Goal: Answer question/provide support: Share knowledge or assist other users

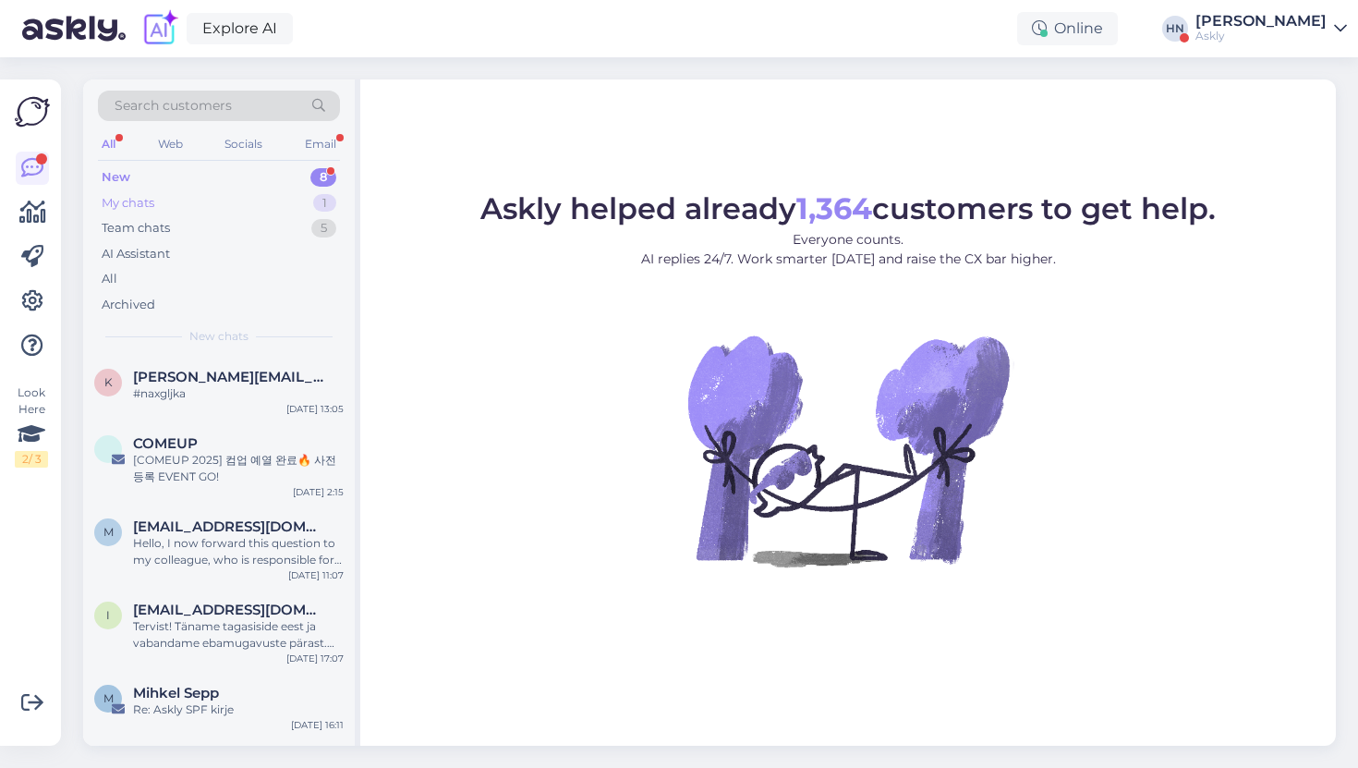
click at [189, 195] on div "My chats 1" at bounding box center [219, 203] width 242 height 26
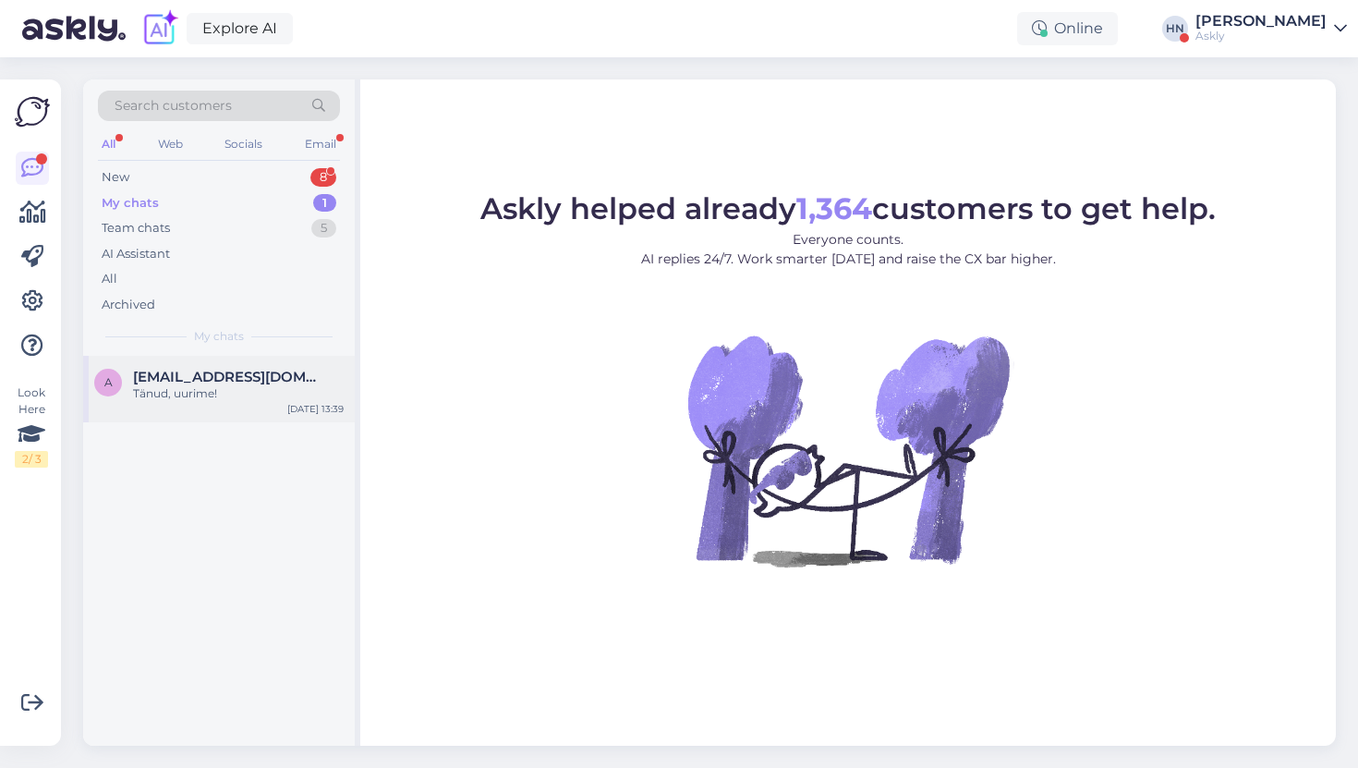
click at [150, 397] on div "Tänud, uurime!" at bounding box center [238, 393] width 211 height 17
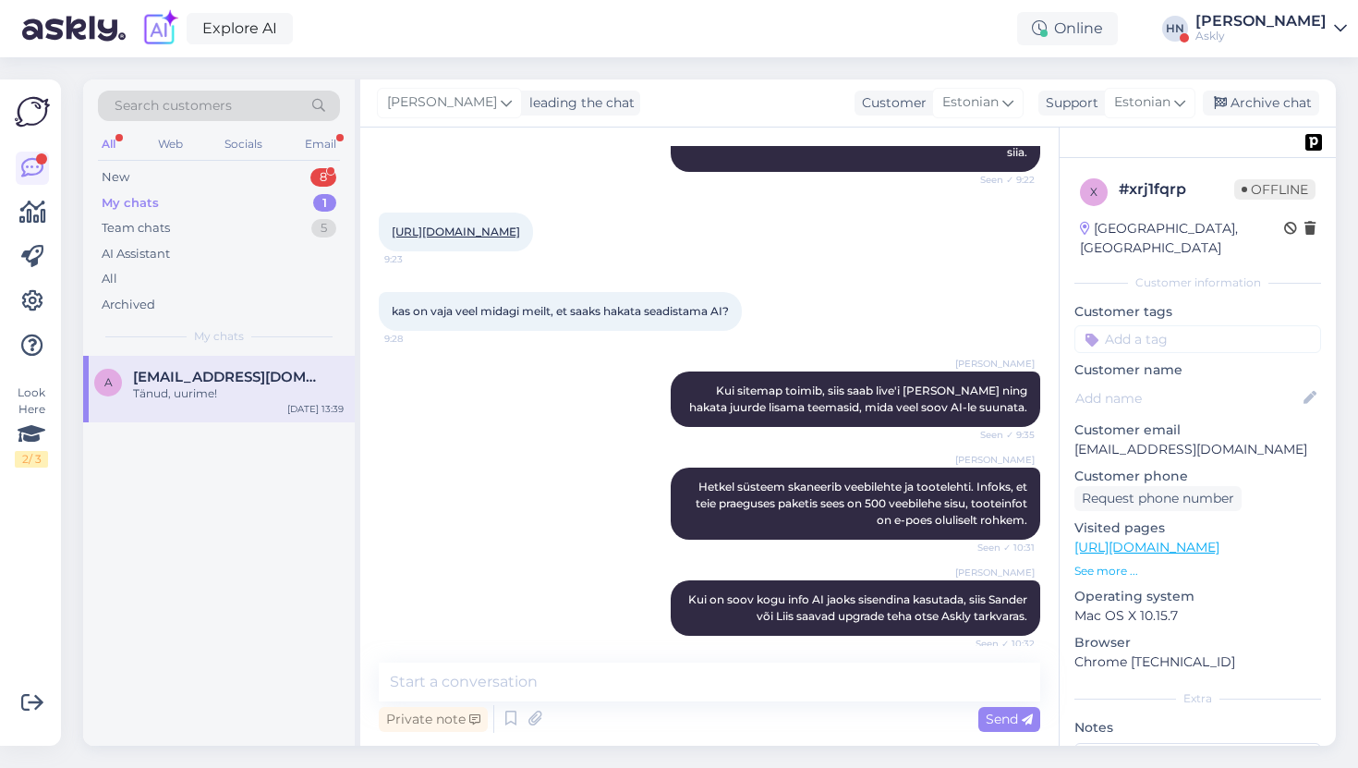
scroll to position [733, 0]
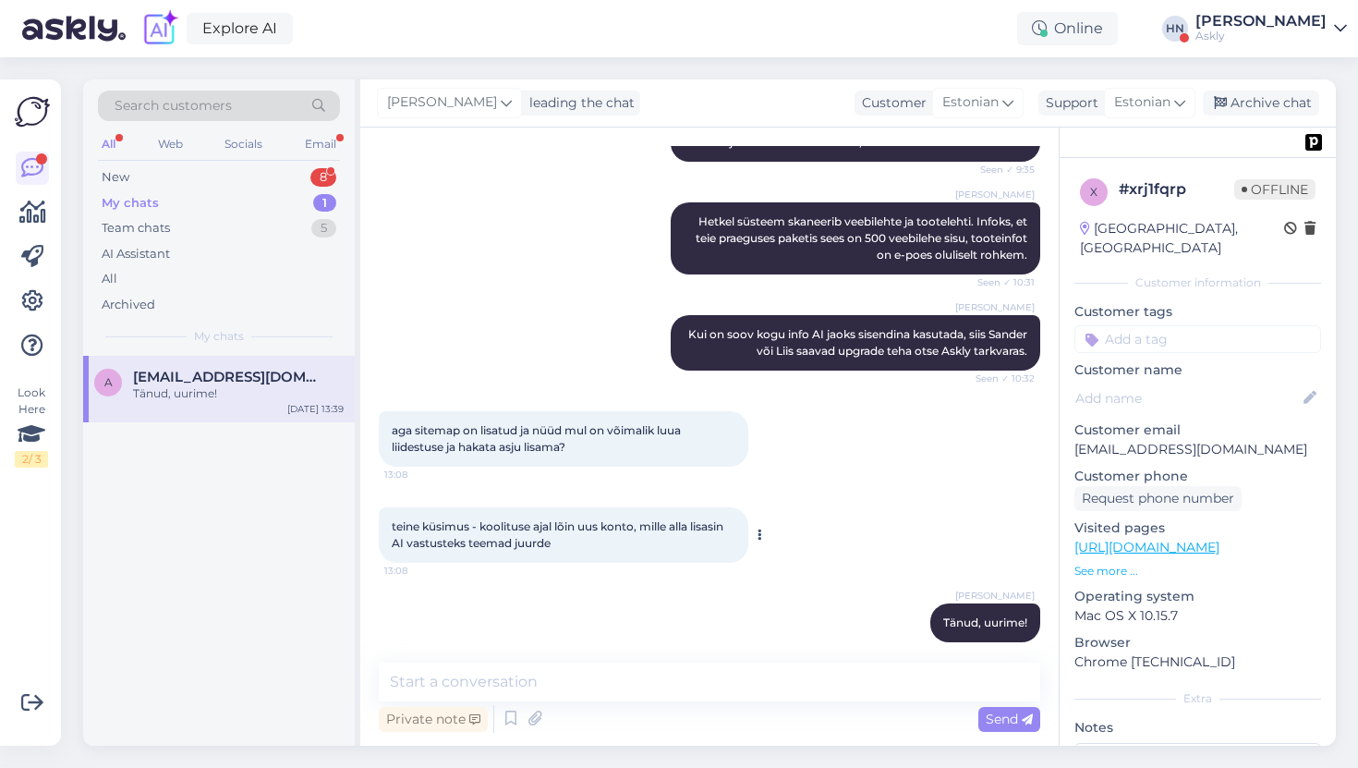
click at [558, 519] on div "teine küsimus - koolituse ajal lõin uus konto, mille alla lisasin AI vastusteks…" at bounding box center [564, 534] width 370 height 55
click at [550, 423] on span "aga sitemap on lisatud ja nüüd mul on võimalik luua liidestuse ja hakata asju l…" at bounding box center [539, 438] width 295 height 30
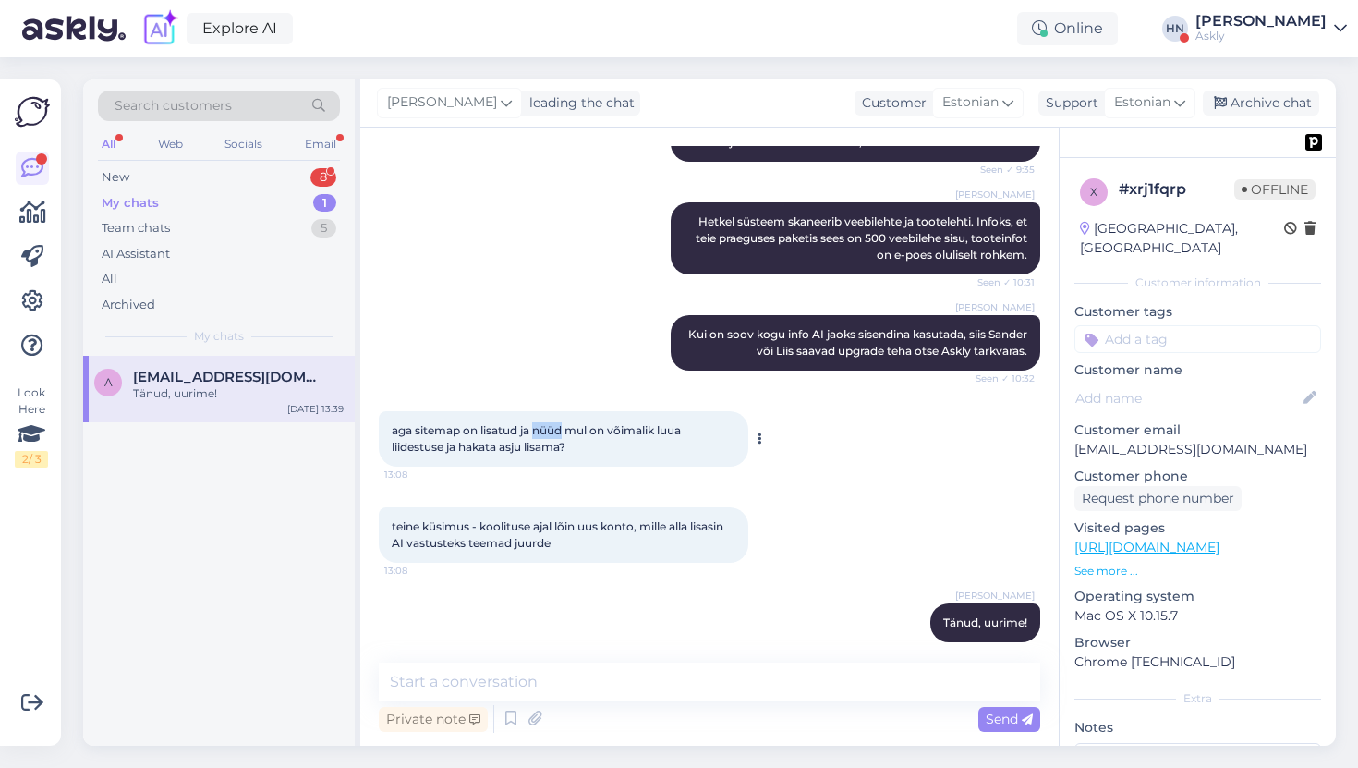
click at [550, 423] on span "aga sitemap on lisatud ja nüüd mul on võimalik luua liidestuse ja hakata asju l…" at bounding box center [539, 438] width 295 height 30
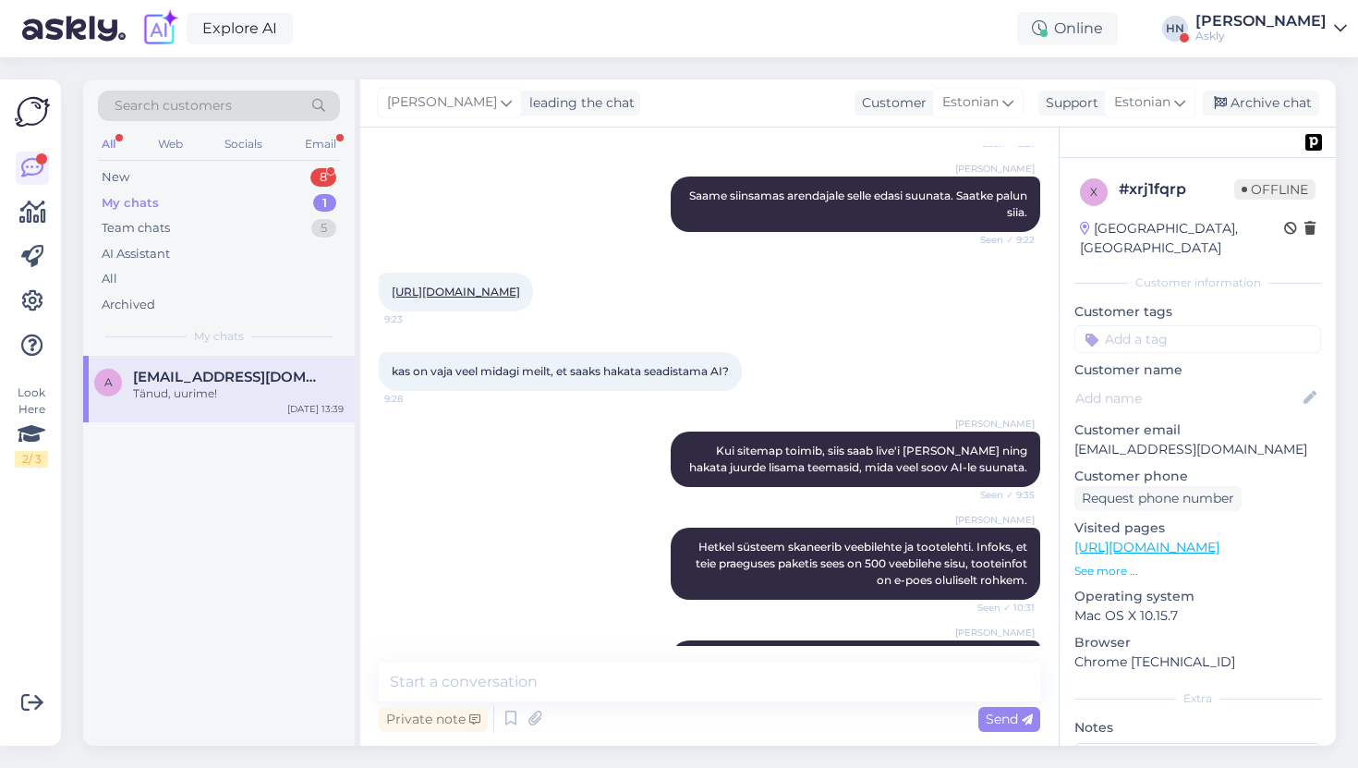
scroll to position [413, 0]
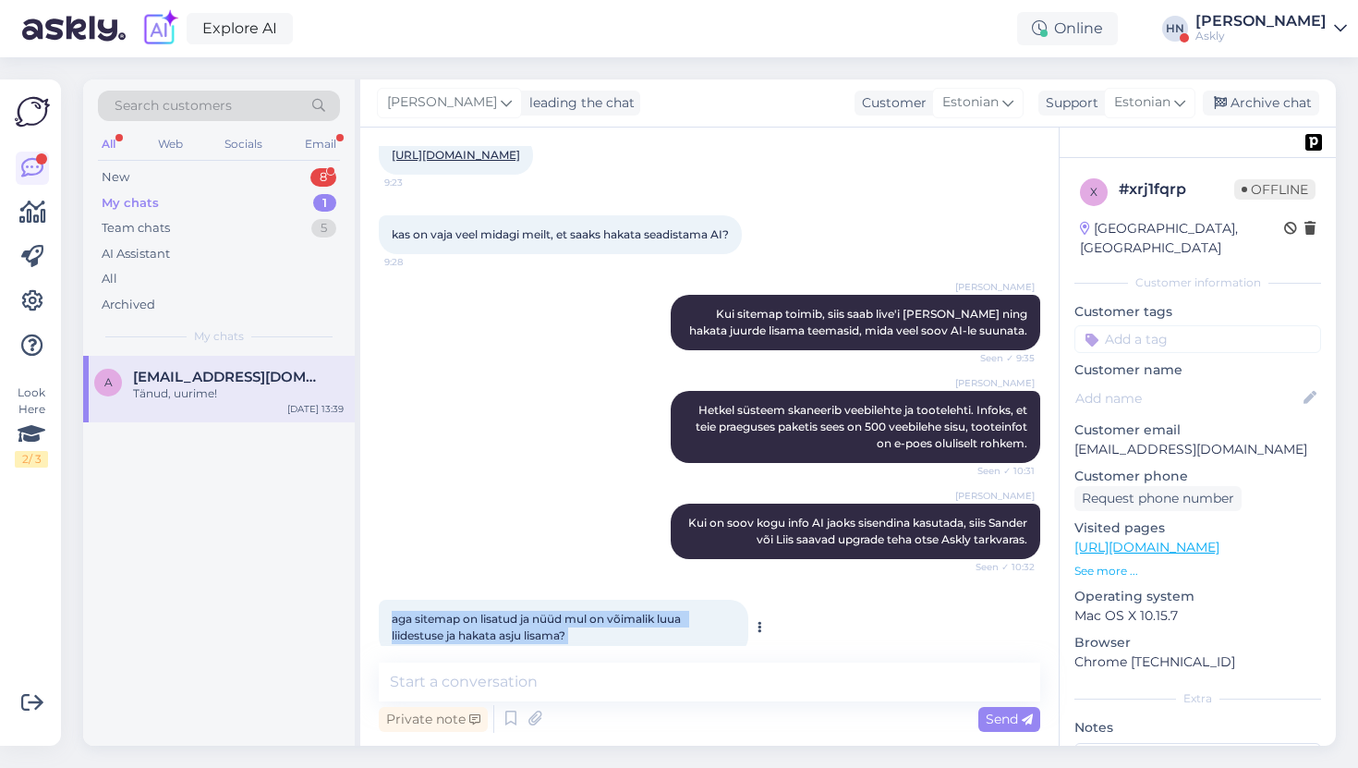
click at [550, 415] on div "Sandra Roosna Hetkel süsteem skaneerib veebilehte ja tootelehti. Infoks, et tei…" at bounding box center [710, 426] width 662 height 113
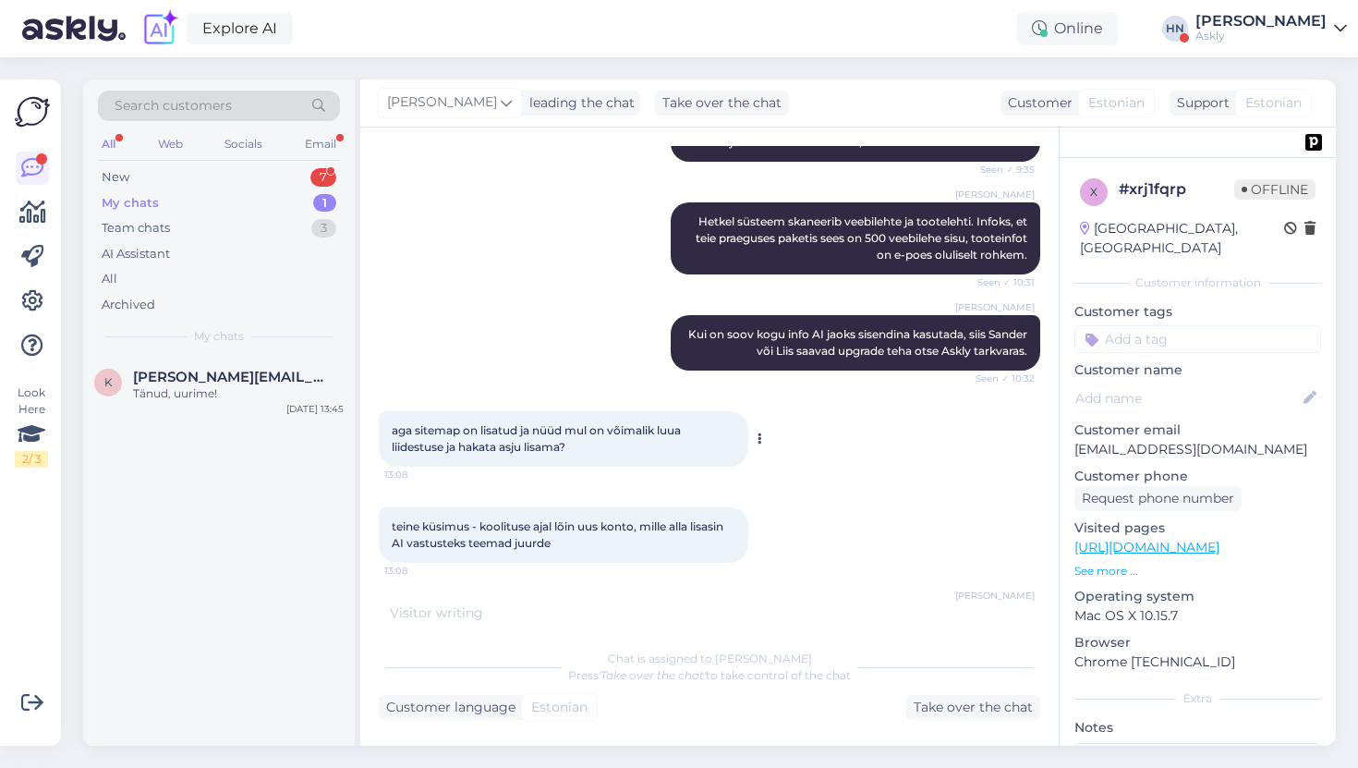
scroll to position [0, 0]
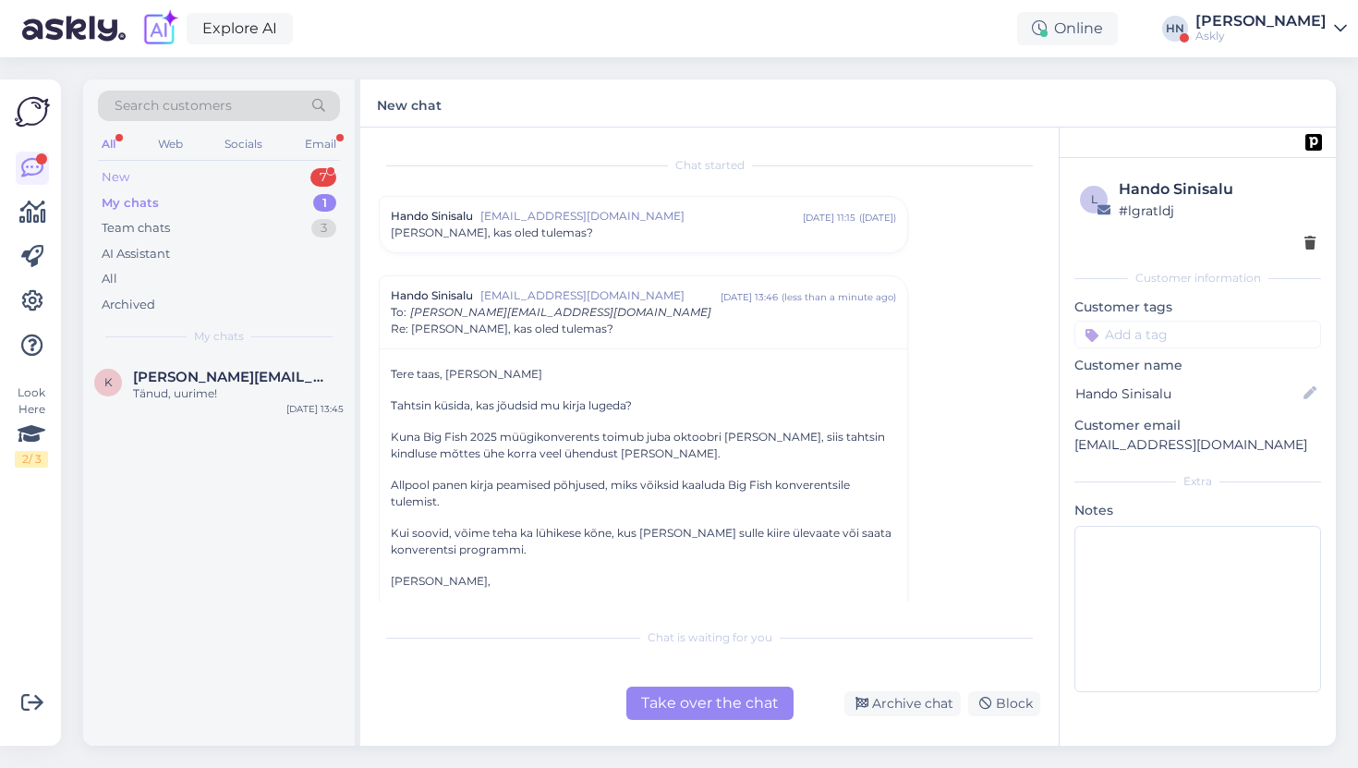
click at [183, 176] on div "New 7" at bounding box center [219, 177] width 242 height 26
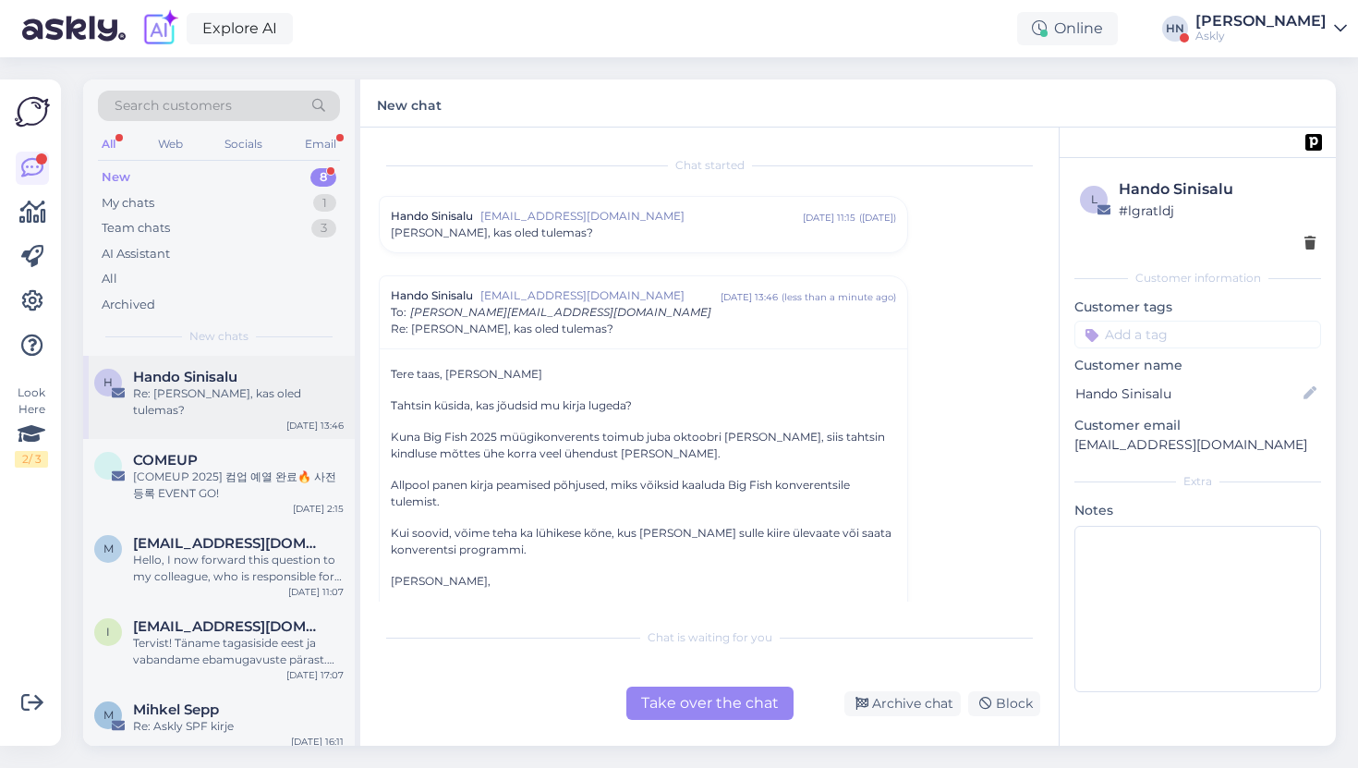
click at [143, 369] on span "Hando Sinisalu" at bounding box center [185, 377] width 104 height 17
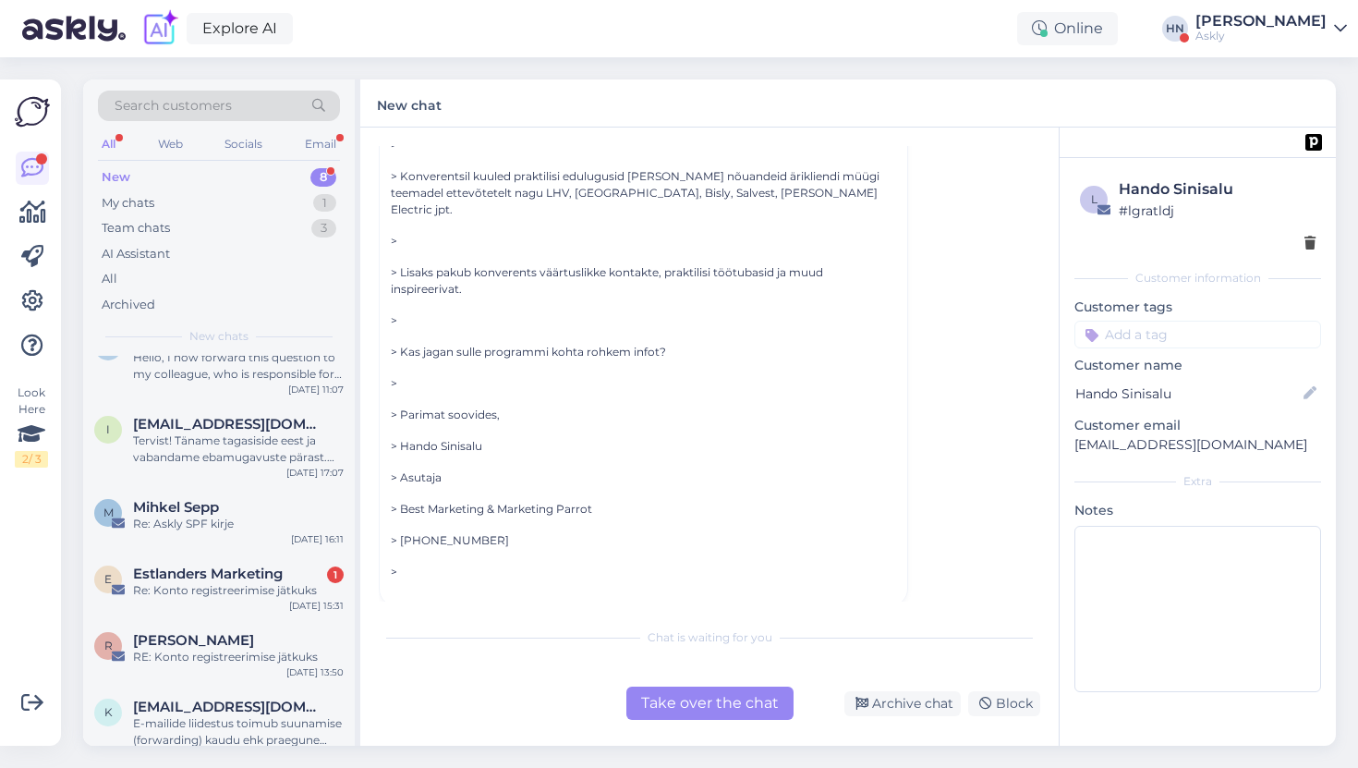
scroll to position [209, 0]
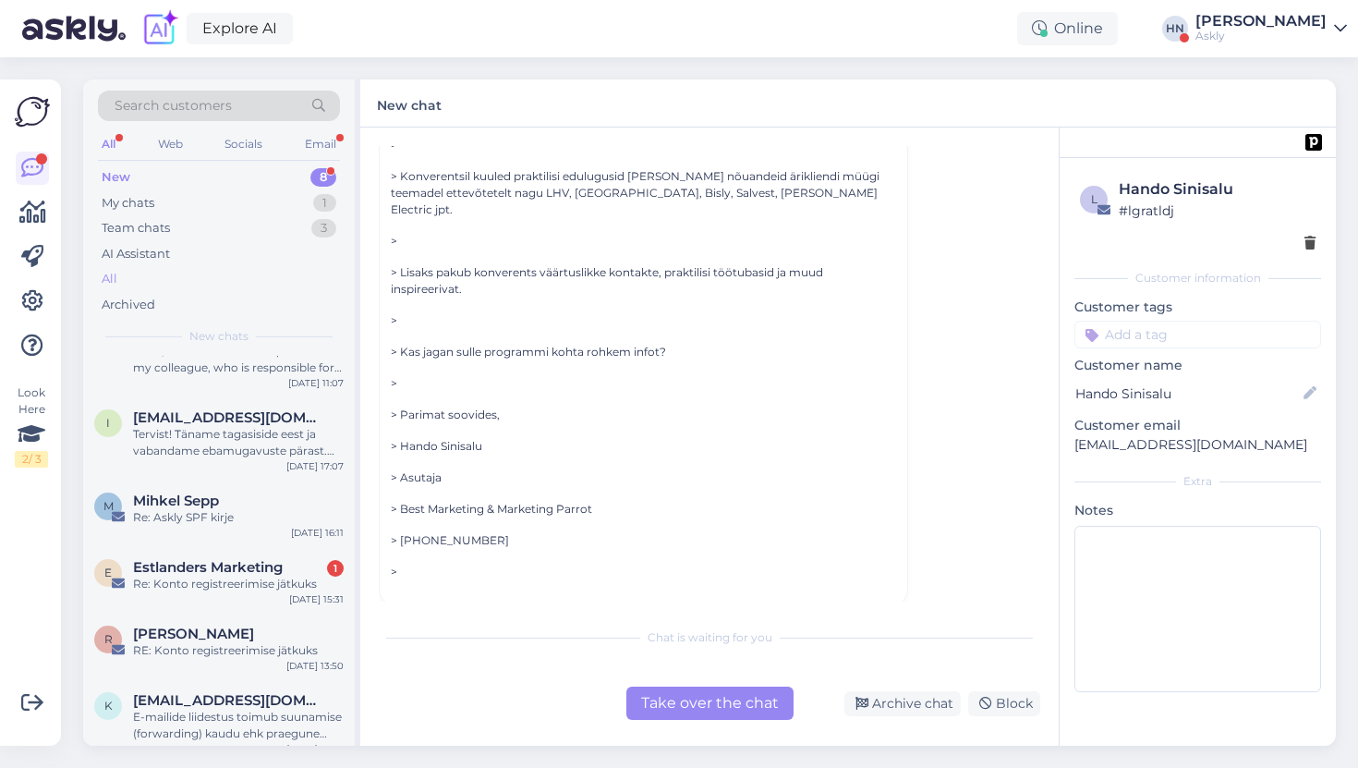
click at [221, 268] on div "All" at bounding box center [219, 279] width 242 height 26
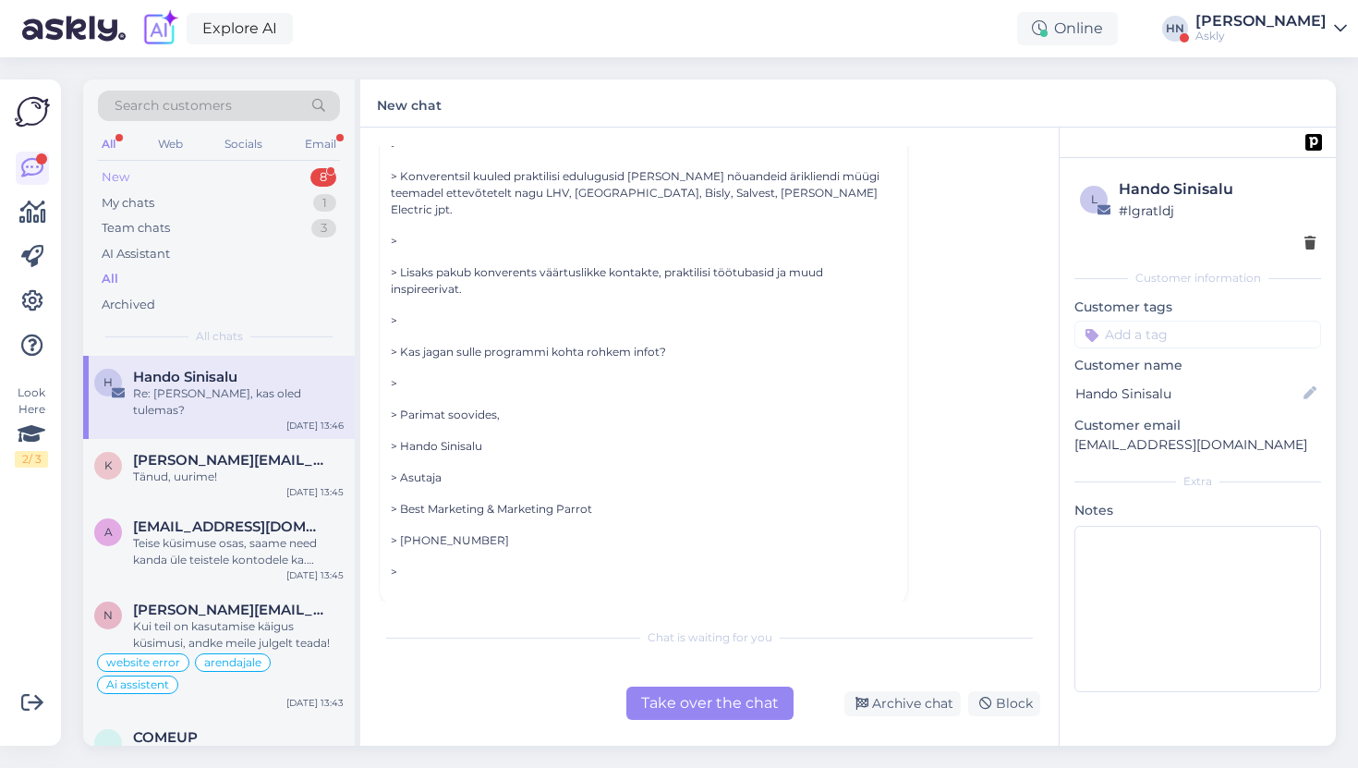
click at [264, 173] on div "New 8" at bounding box center [219, 177] width 242 height 26
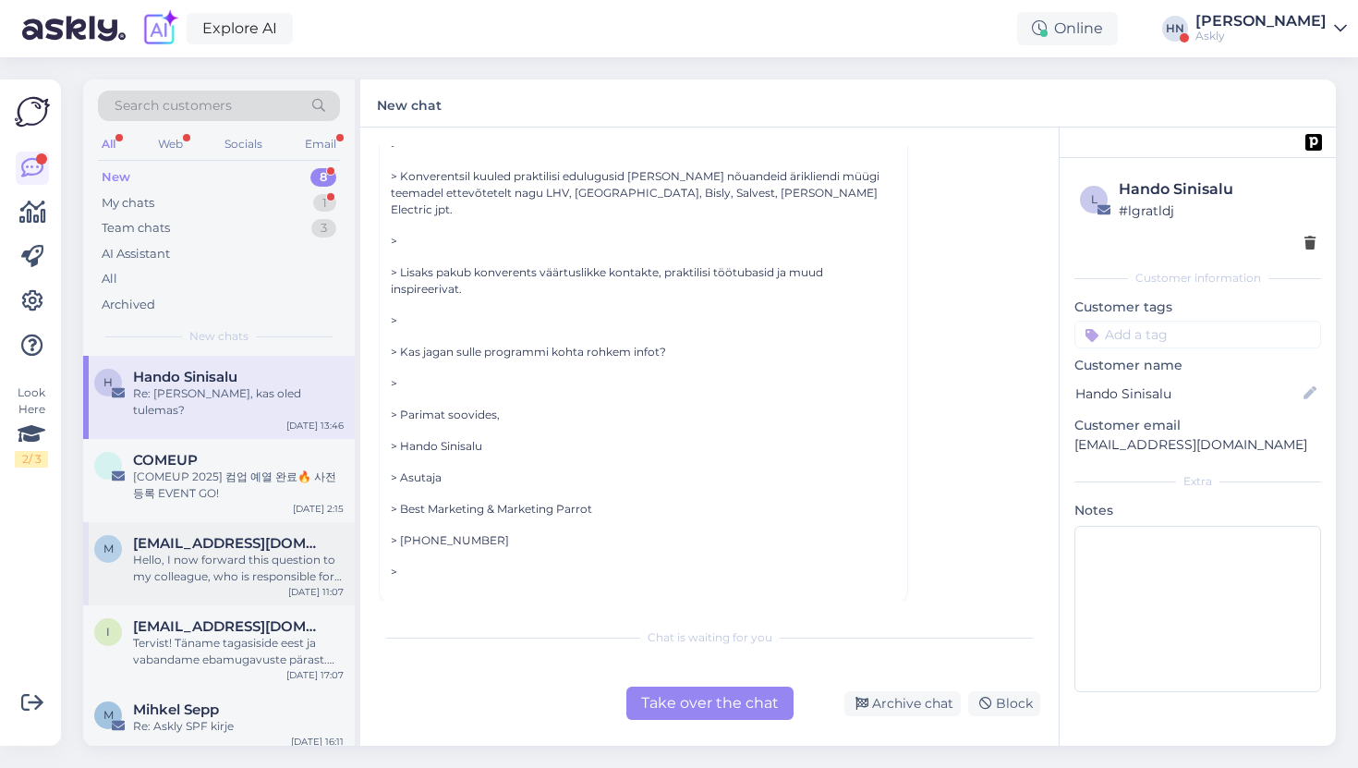
scroll to position [209, 0]
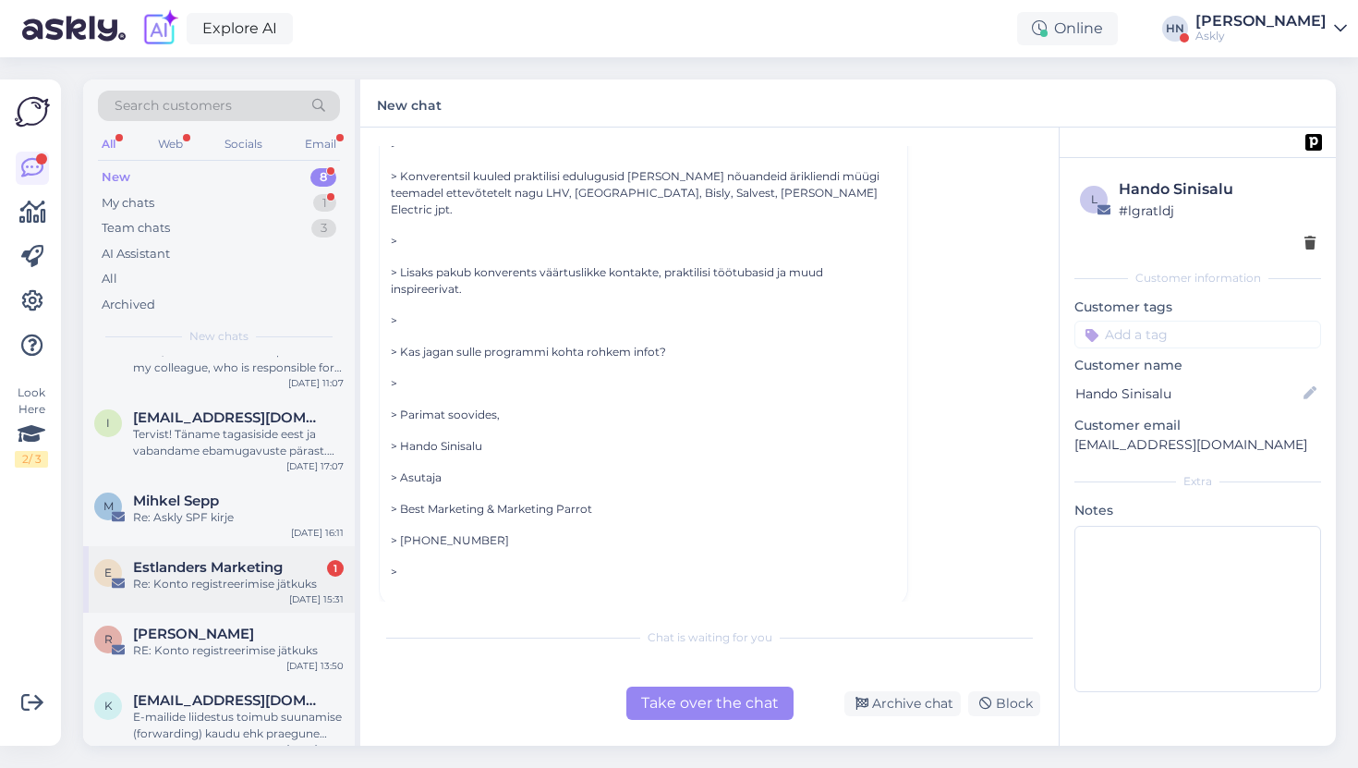
click at [176, 559] on span "Estlanders Marketing" at bounding box center [208, 567] width 150 height 17
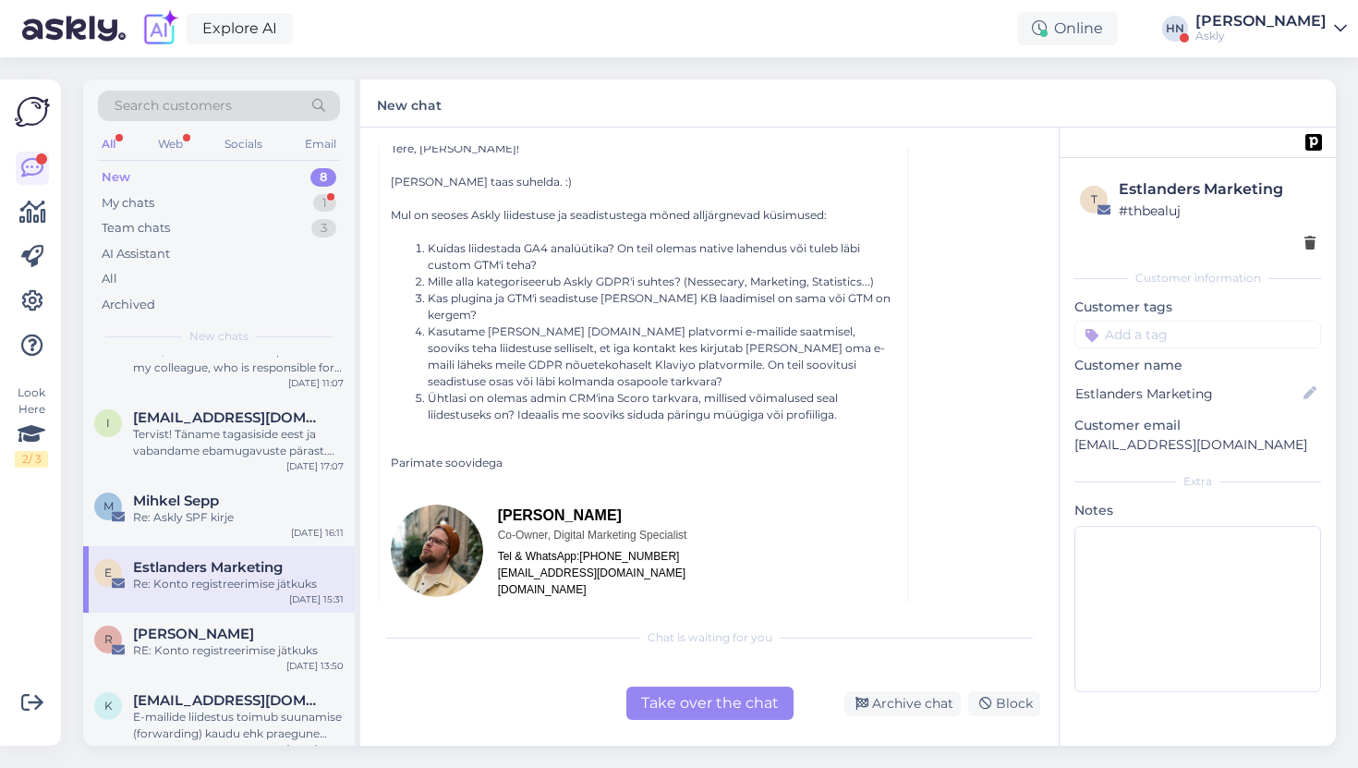
scroll to position [162, 0]
click at [830, 51] on div "Explore AI Online HN Hans Niinemäe Askly" at bounding box center [679, 28] width 1358 height 57
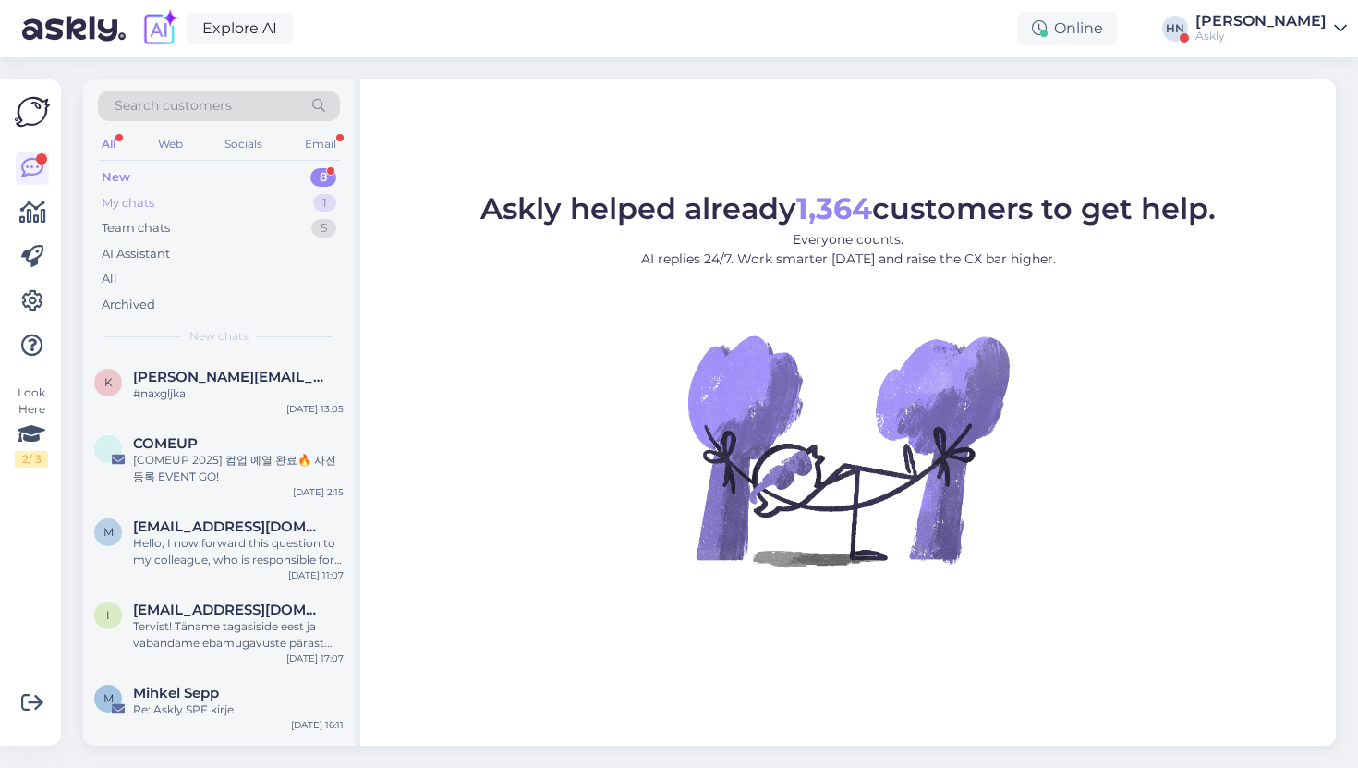
click at [302, 207] on div "My chats 1" at bounding box center [219, 203] width 242 height 26
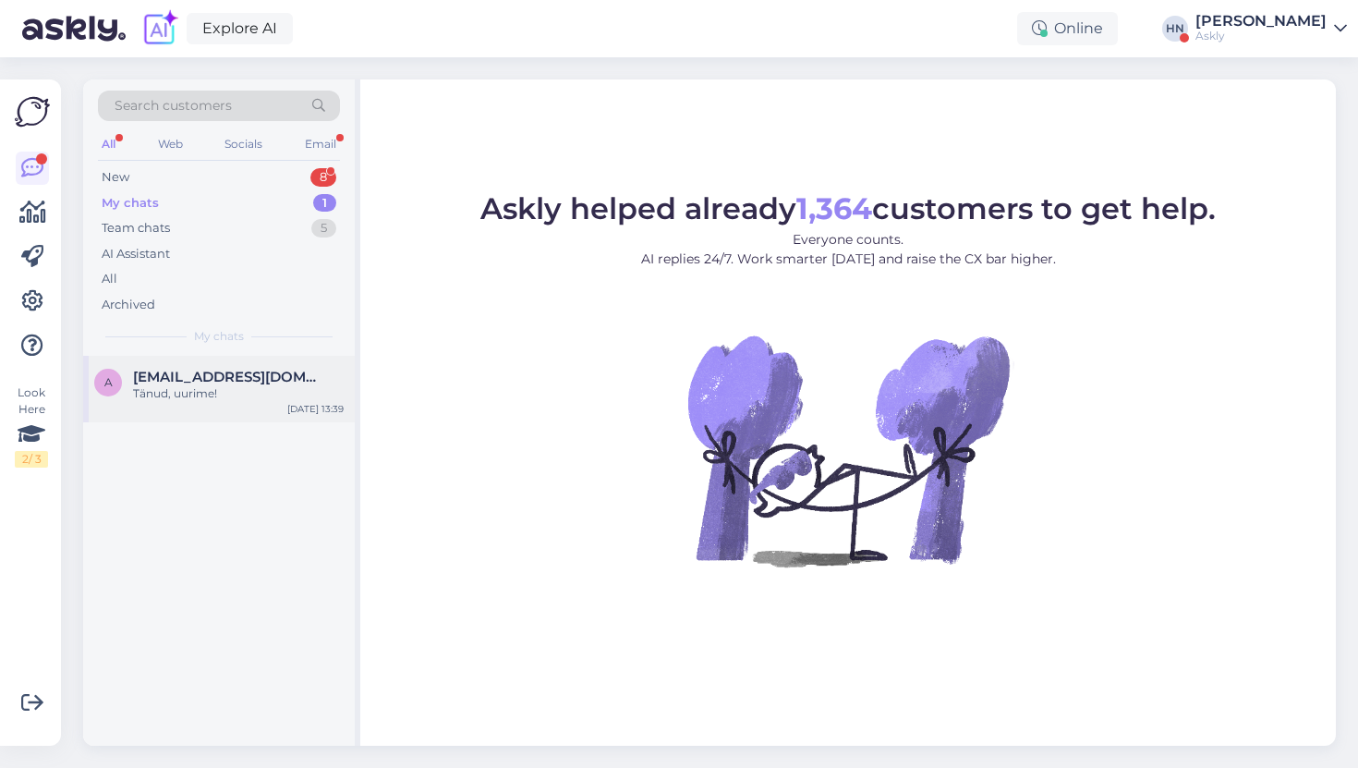
click at [204, 373] on span "[EMAIL_ADDRESS][DOMAIN_NAME]" at bounding box center [229, 377] width 192 height 17
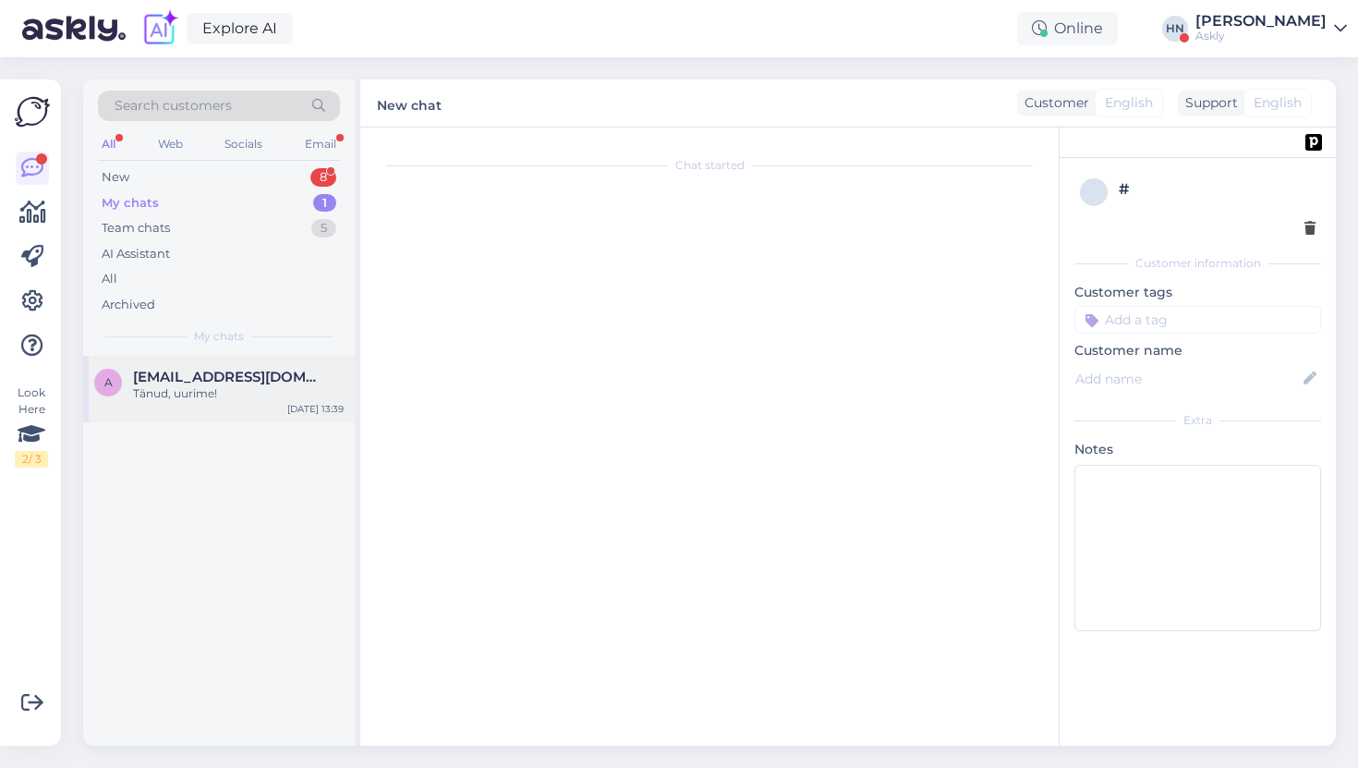
scroll to position [733, 0]
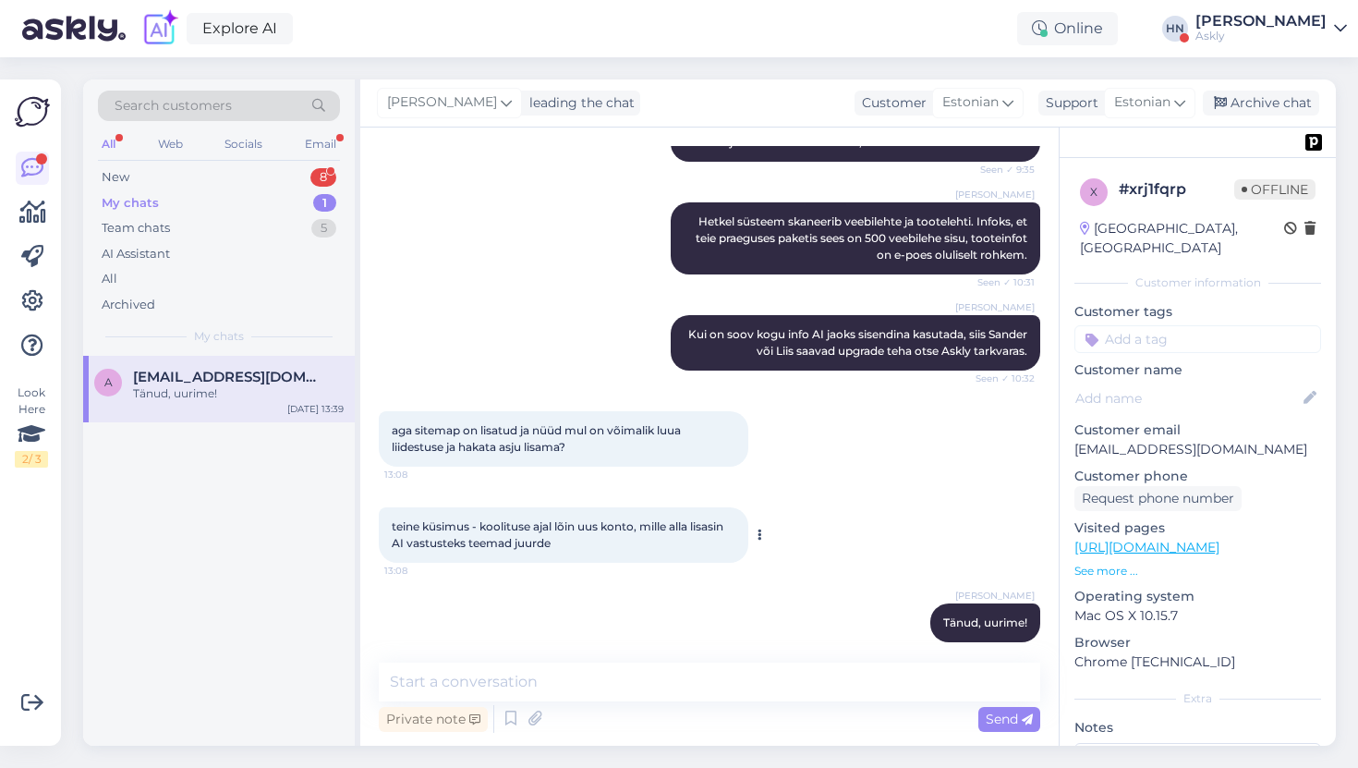
click at [395, 519] on span "teine küsimus - koolituse ajal lõin uus konto, mille alla lisasin AI vastusteks…" at bounding box center [559, 534] width 334 height 30
click at [485, 430] on span "aga sitemap on lisatud ja nüüd mul on võimalik luua liidestuse ja hakata asju l…" at bounding box center [539, 438] width 295 height 30
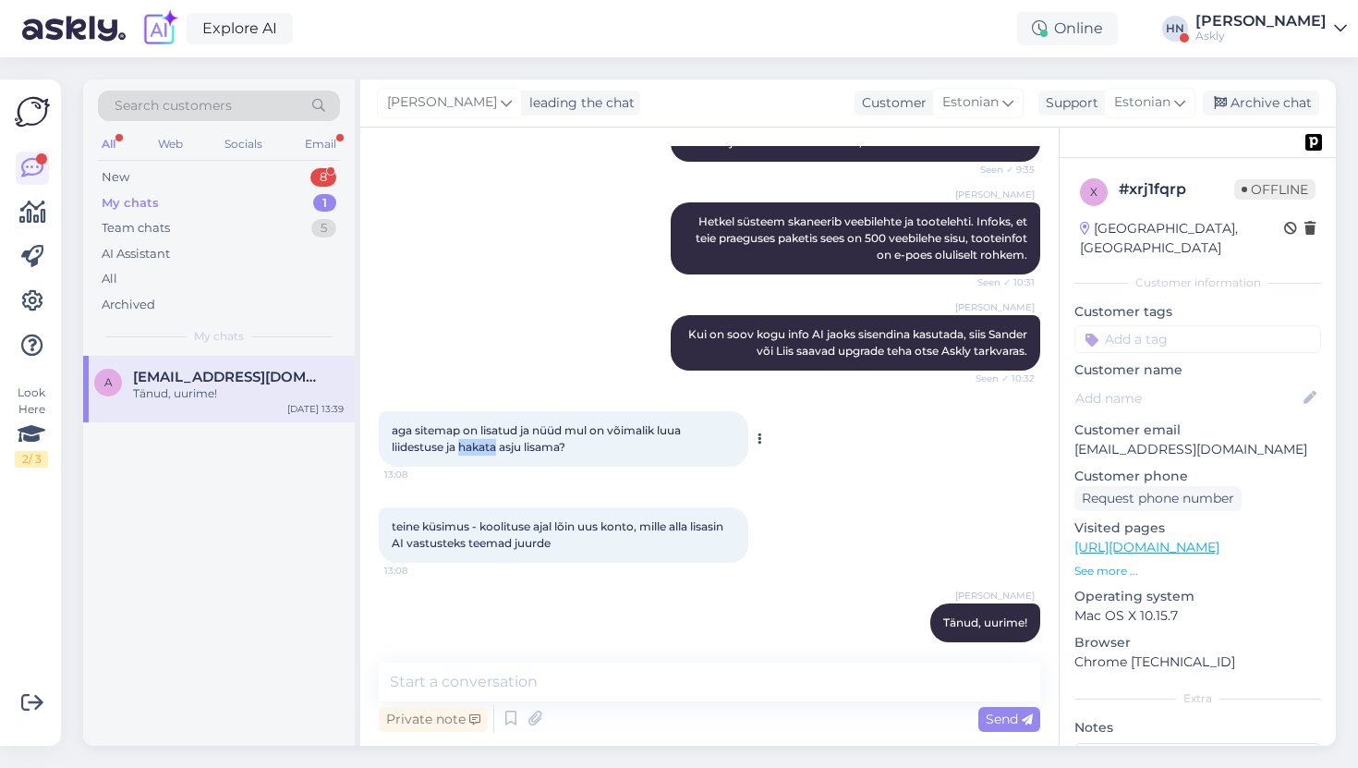
click at [485, 430] on span "aga sitemap on lisatud ja nüüd mul on võimalik luua liidestuse ja hakata asju l…" at bounding box center [539, 438] width 295 height 30
click at [513, 341] on div "[PERSON_NAME] Kui on soov kogu info AI jaoks sisendina kasutada, siis Sander võ…" at bounding box center [710, 343] width 662 height 96
click at [605, 522] on div "teine küsimus - koolituse ajal lõin uus konto, mille alla lisasin AI vastusteks…" at bounding box center [564, 534] width 370 height 55
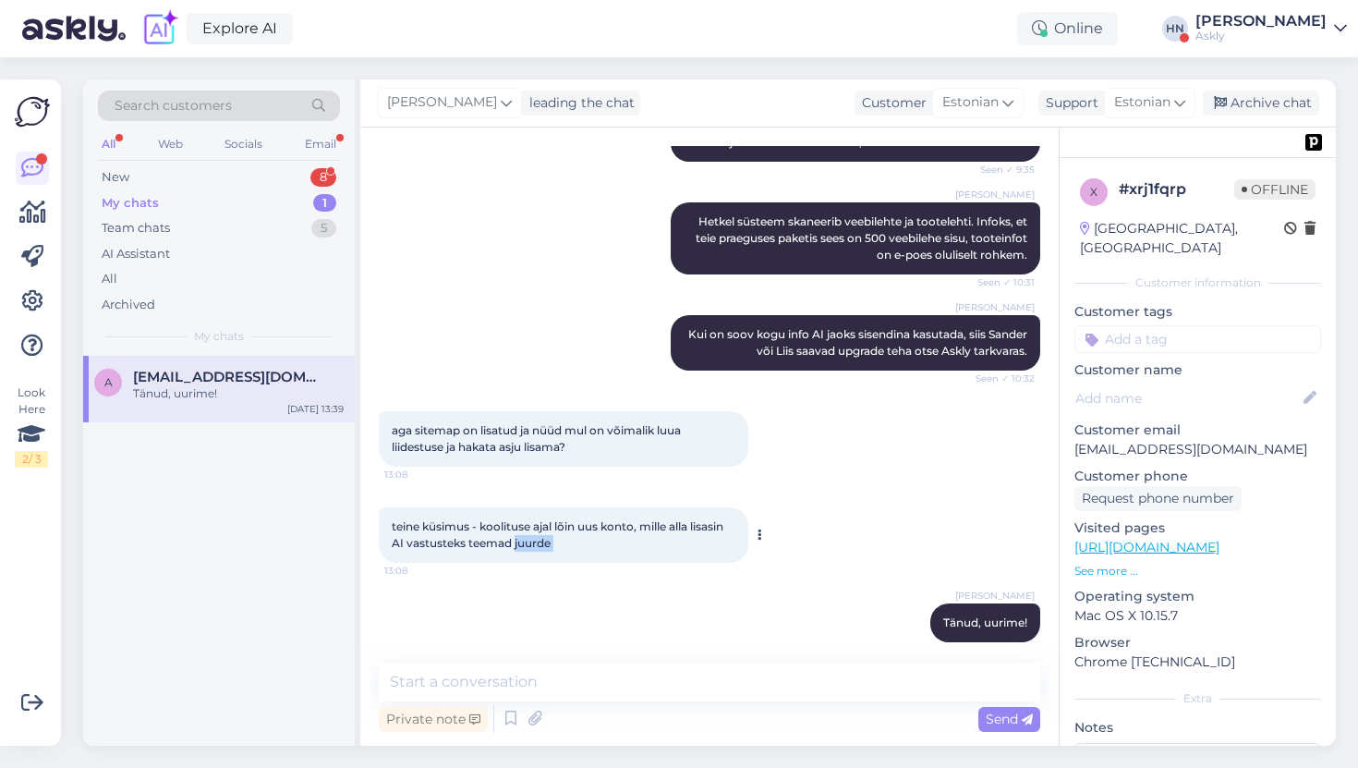
click at [605, 522] on div "teine küsimus - koolituse ajal lõin uus konto, mille alla lisasin AI vastusteks…" at bounding box center [564, 534] width 370 height 55
click at [574, 423] on span "aga sitemap on lisatud ja nüüd mul on võimalik luua liidestuse ja hakata asju l…" at bounding box center [539, 438] width 295 height 30
click at [538, 519] on span "teine küsimus - koolituse ajal lõin uus konto, mille alla lisasin AI vastusteks…" at bounding box center [559, 534] width 334 height 30
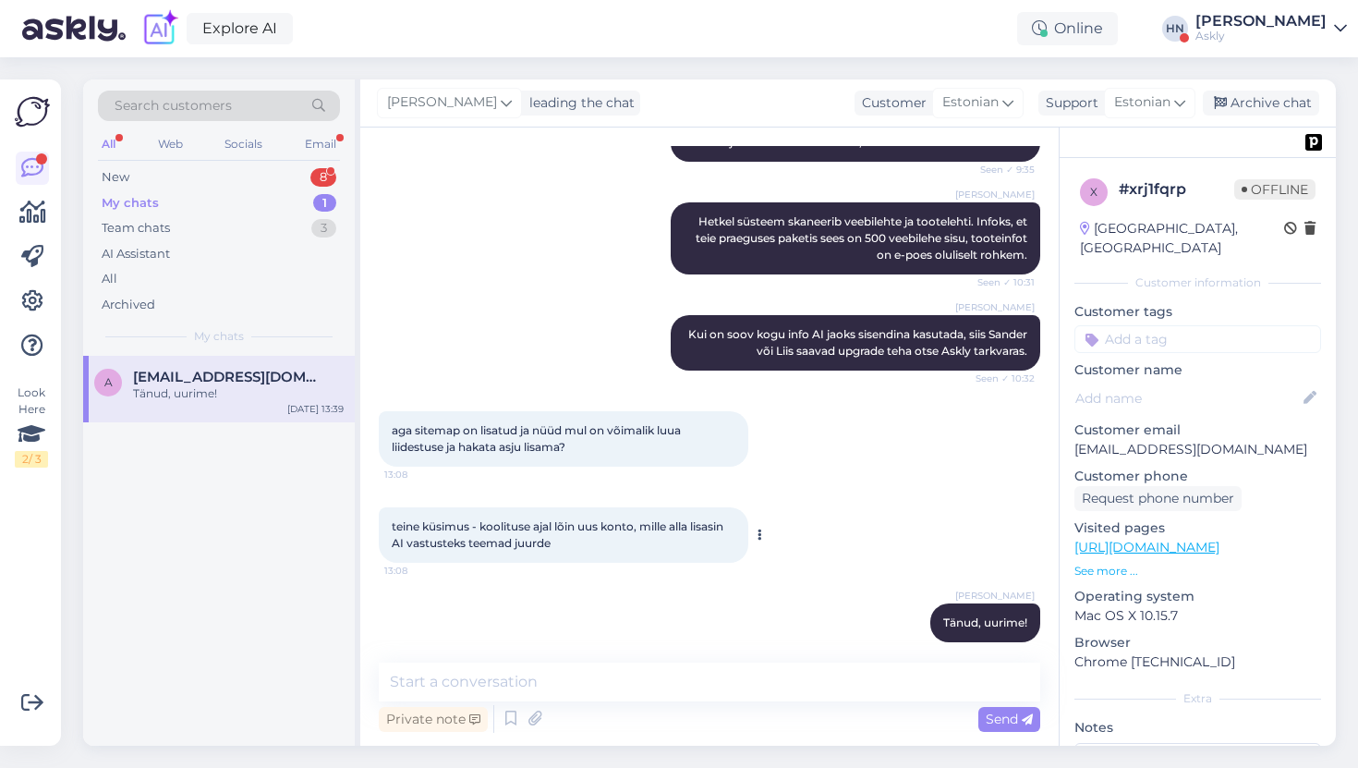
click at [538, 519] on span "teine küsimus - koolituse ajal lõin uus konto, mille alla lisasin AI vastusteks…" at bounding box center [559, 534] width 334 height 30
click at [529, 424] on span "aga sitemap on lisatud ja nüüd mul on võimalik luua liidestuse ja hakata asju l…" at bounding box center [539, 438] width 295 height 30
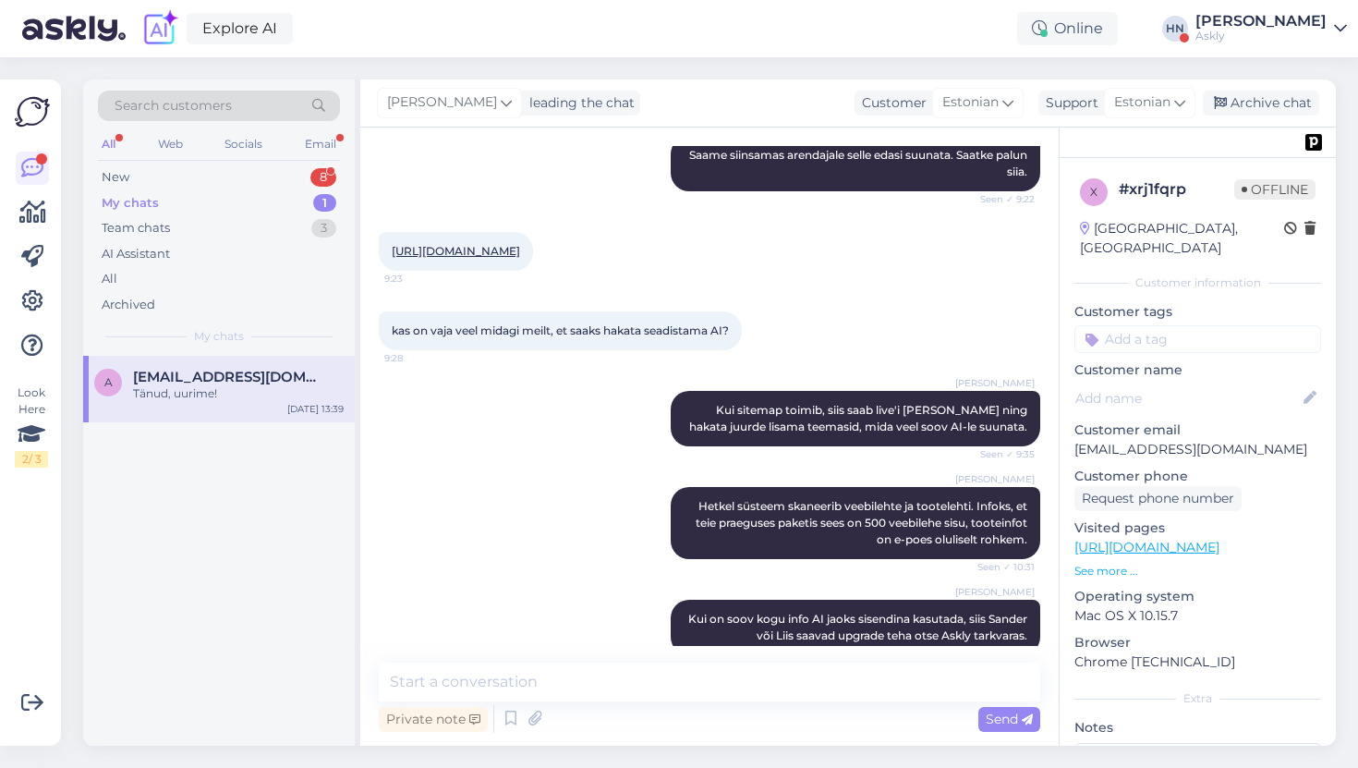
scroll to position [442, 0]
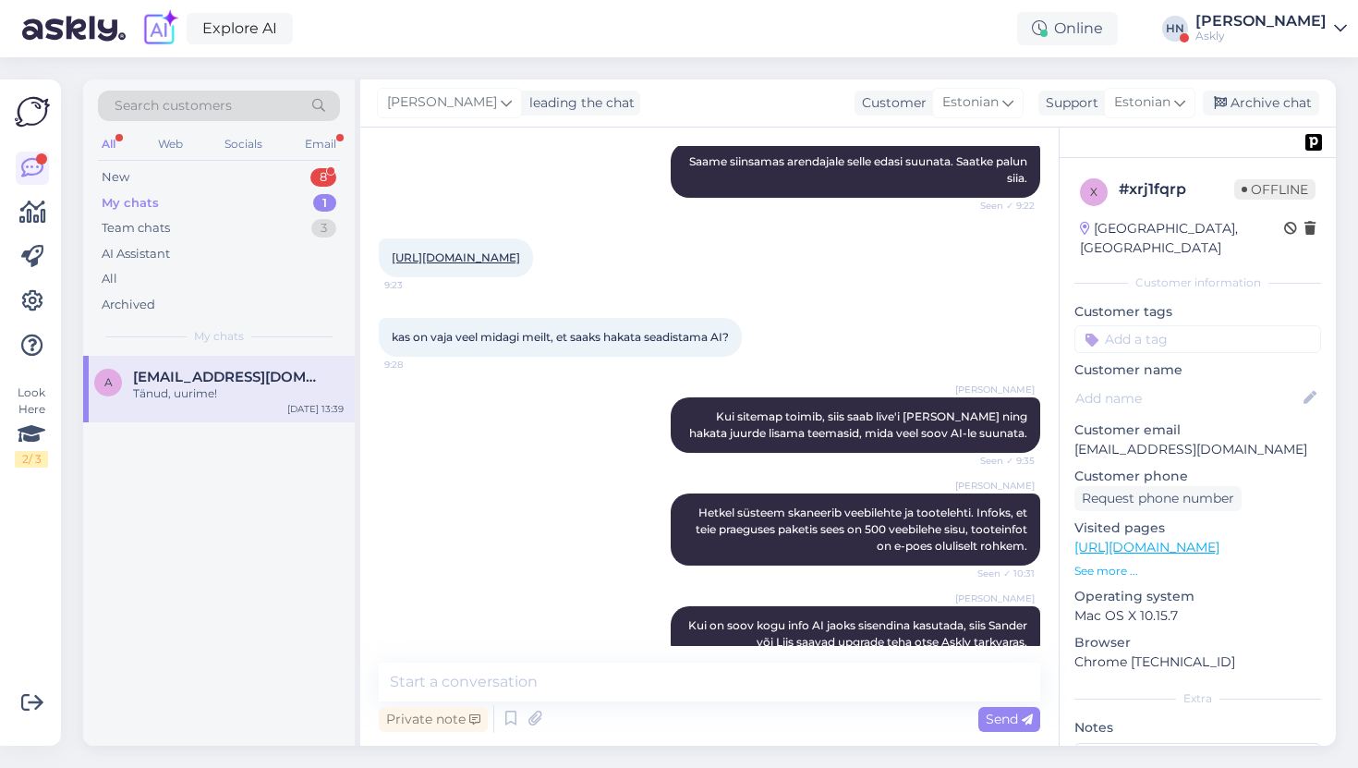
click at [529, 424] on div "[PERSON_NAME] Kui sitemap toimib, siis saab live'i [PERSON_NAME] ning hakata ju…" at bounding box center [710, 425] width 662 height 96
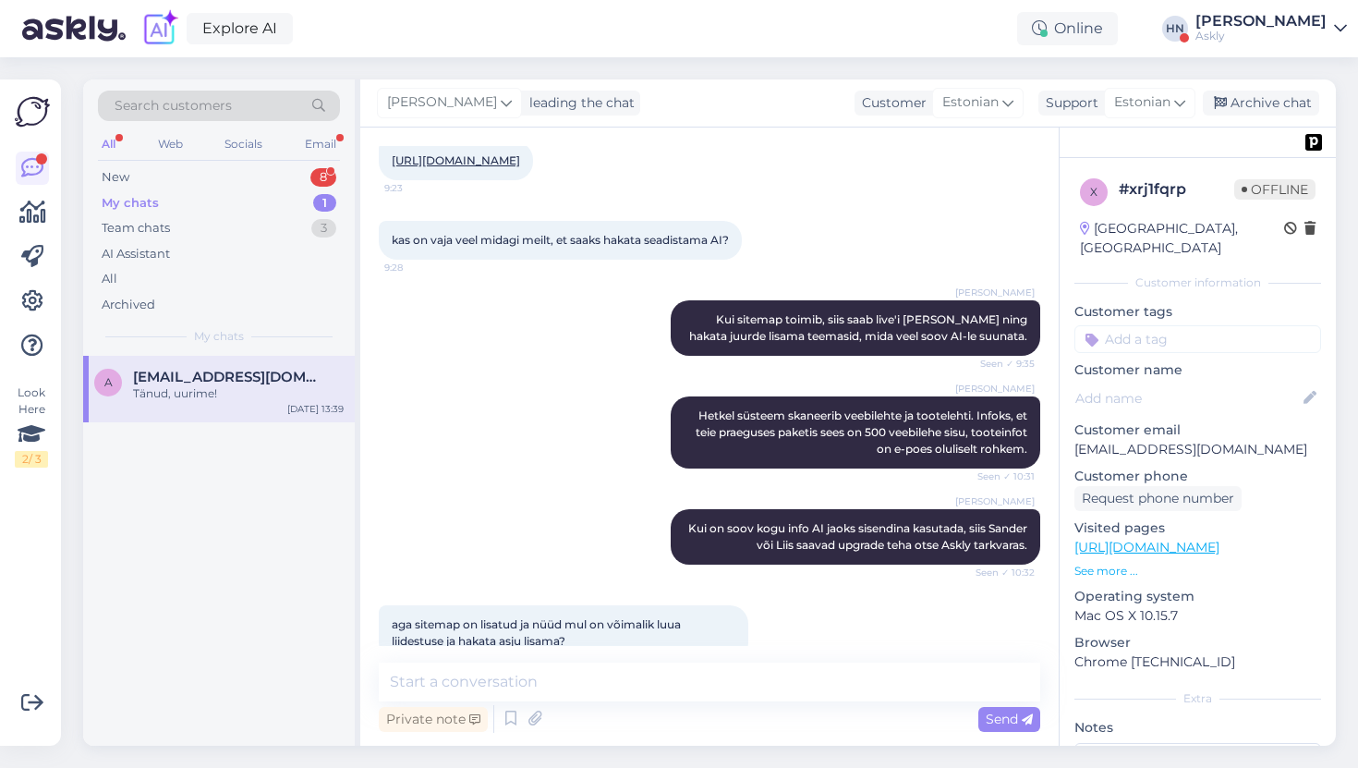
scroll to position [538, 0]
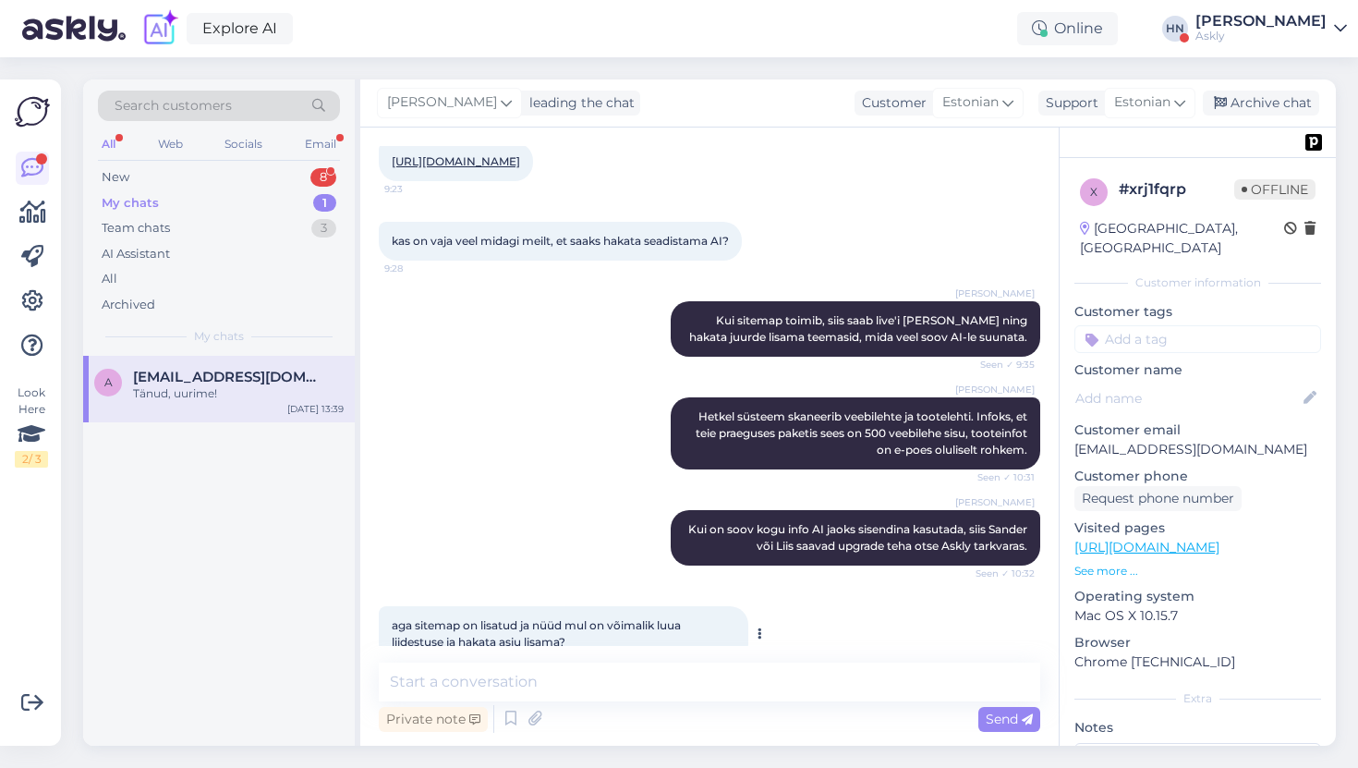
click at [559, 618] on span "aga sitemap on lisatud ja nüüd mul on võimalik luua liidestuse ja hakata asju l…" at bounding box center [539, 633] width 295 height 30
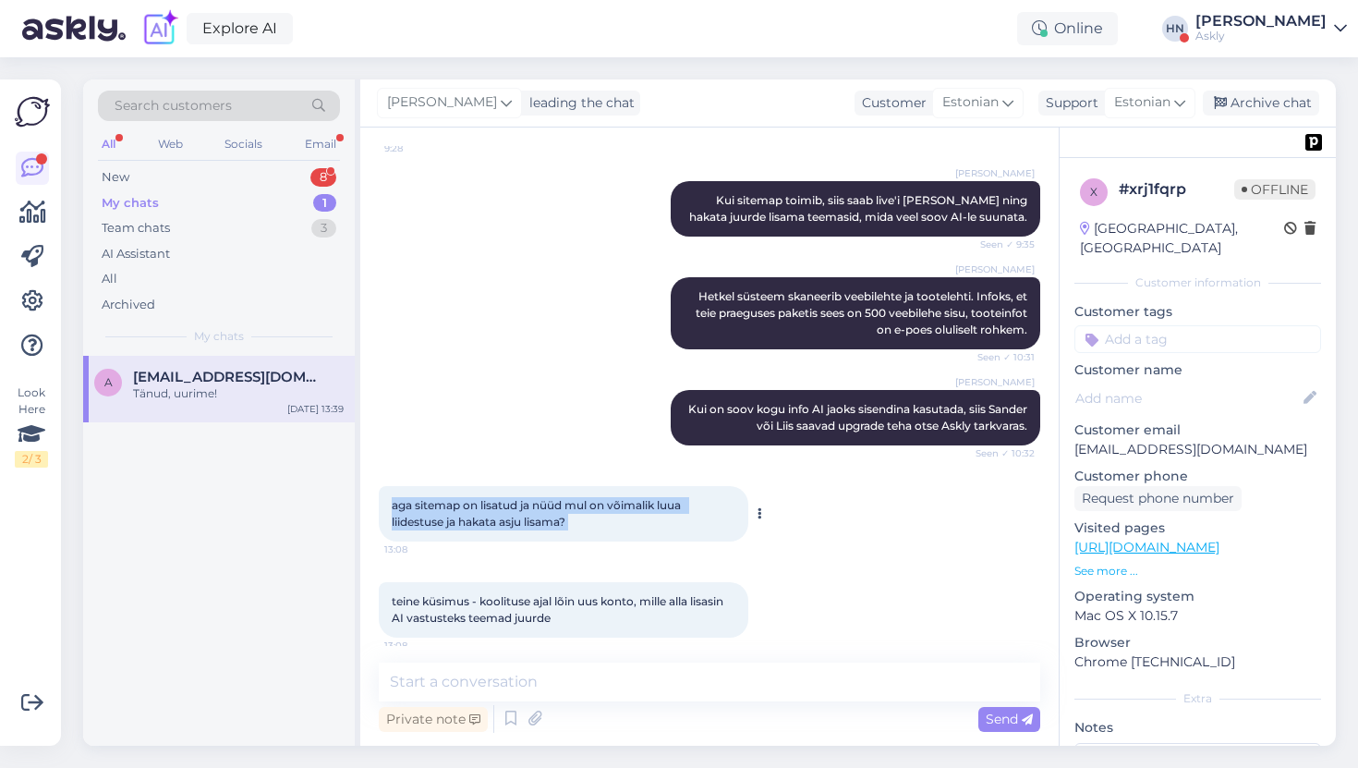
scroll to position [733, 0]
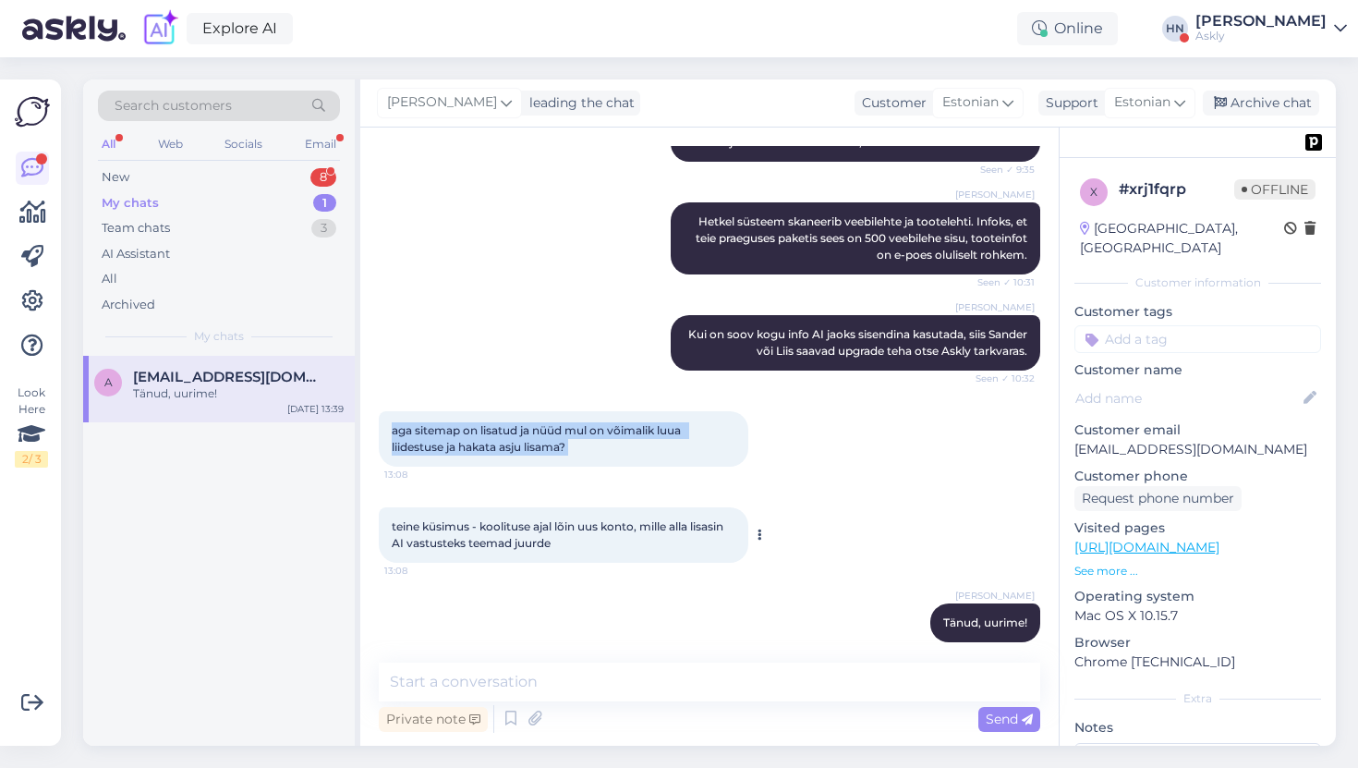
click at [576, 523] on div "teine küsimus - koolituse ajal lõin uus konto, mille alla lisasin AI vastusteks…" at bounding box center [564, 534] width 370 height 55
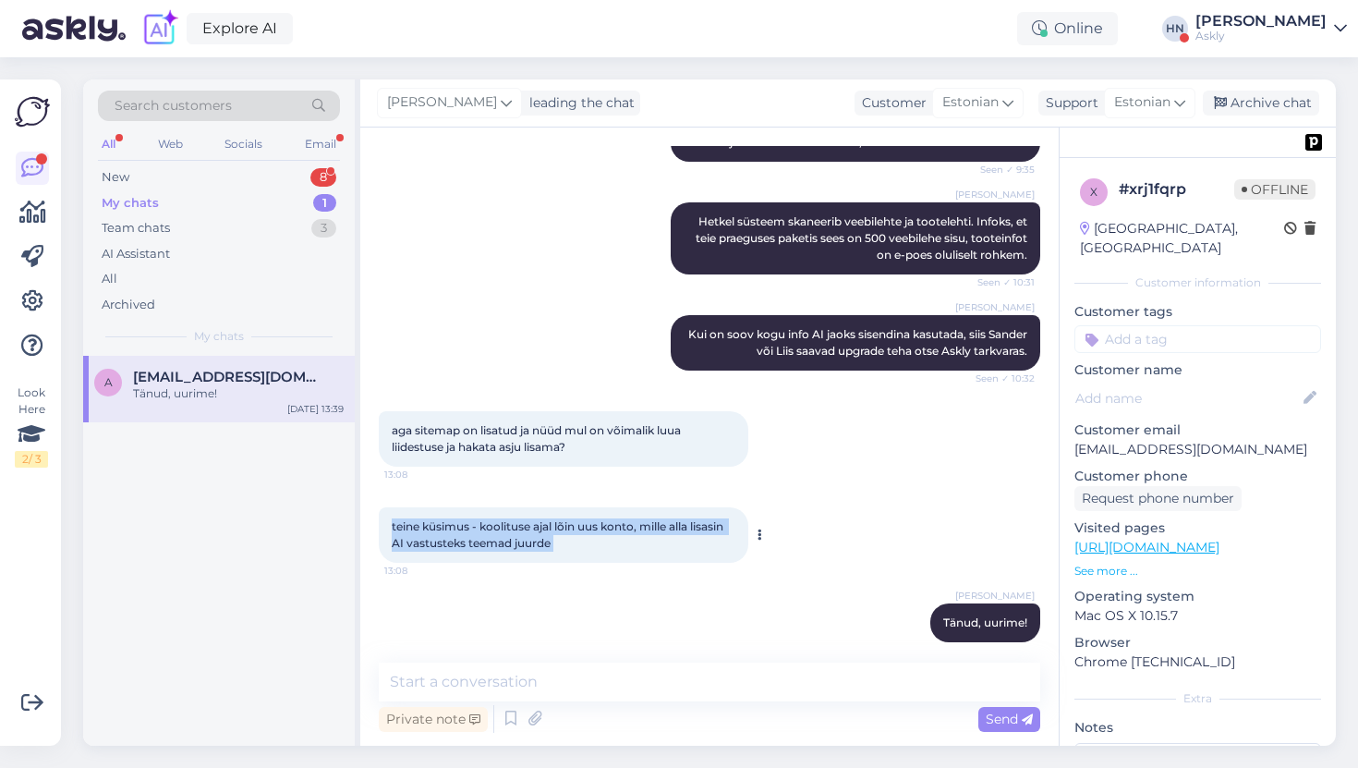
click at [576, 523] on div "teine küsimus - koolituse ajal lõin uus konto, mille alla lisasin AI vastusteks…" at bounding box center [564, 534] width 370 height 55
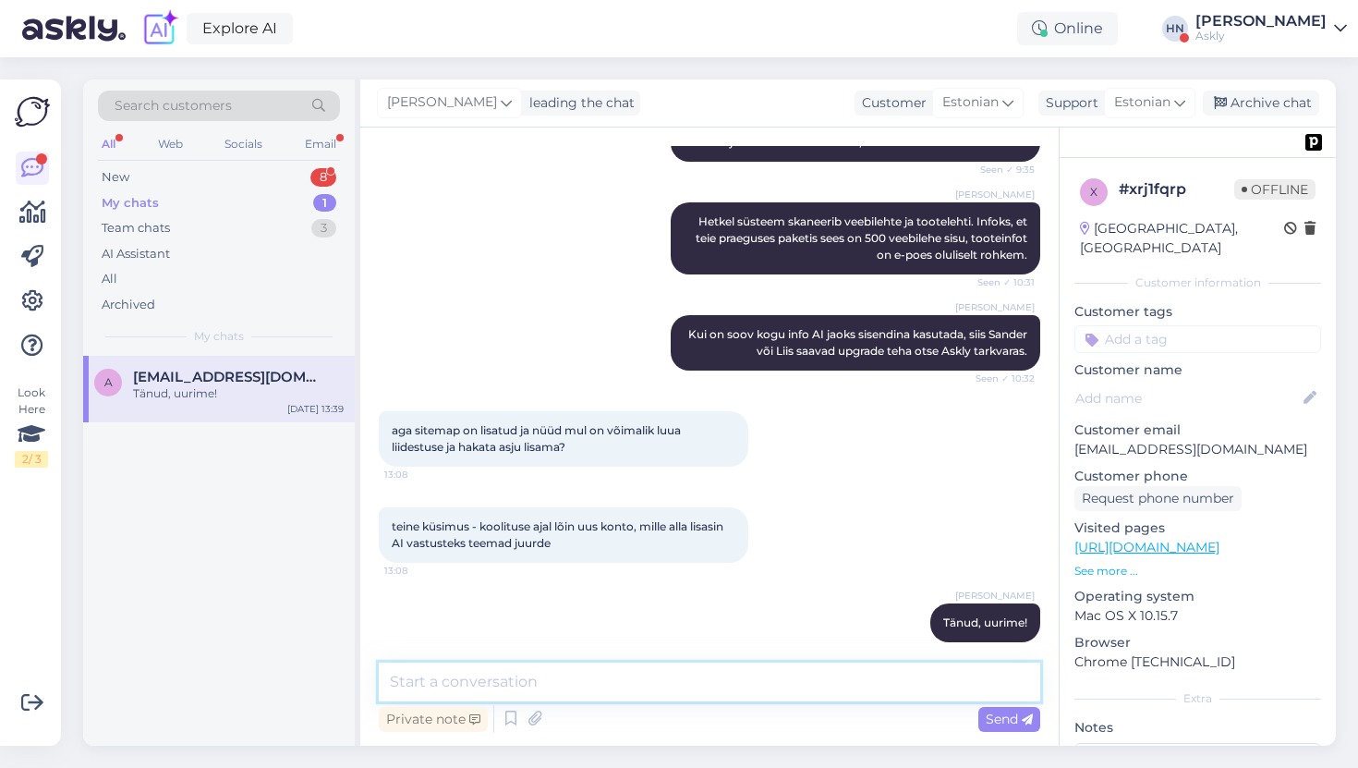
click at [673, 677] on textarea at bounding box center [710, 681] width 662 height 39
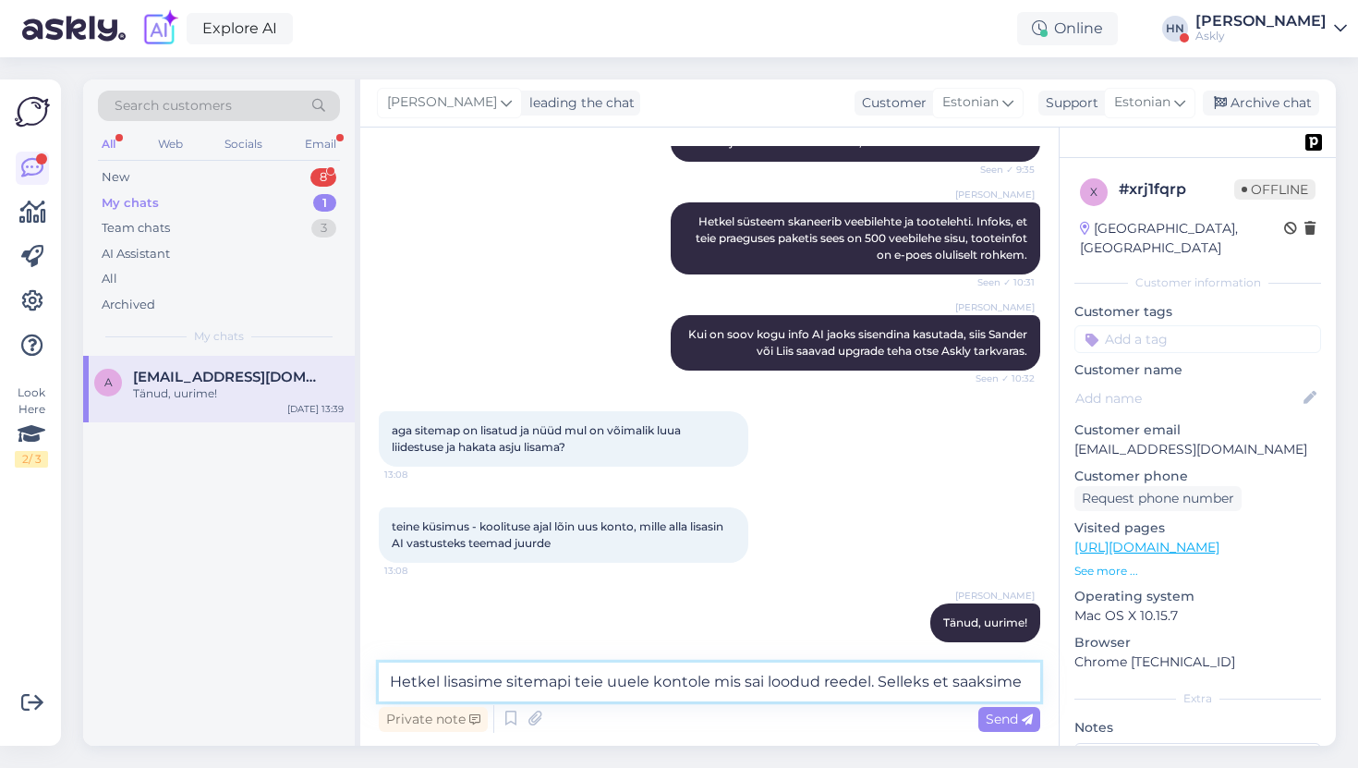
click at [821, 687] on textarea "Hetkel lisasime sitemapi teie uuele kontole mis sai loodud reedel. Selleks et s…" at bounding box center [710, 681] width 662 height 39
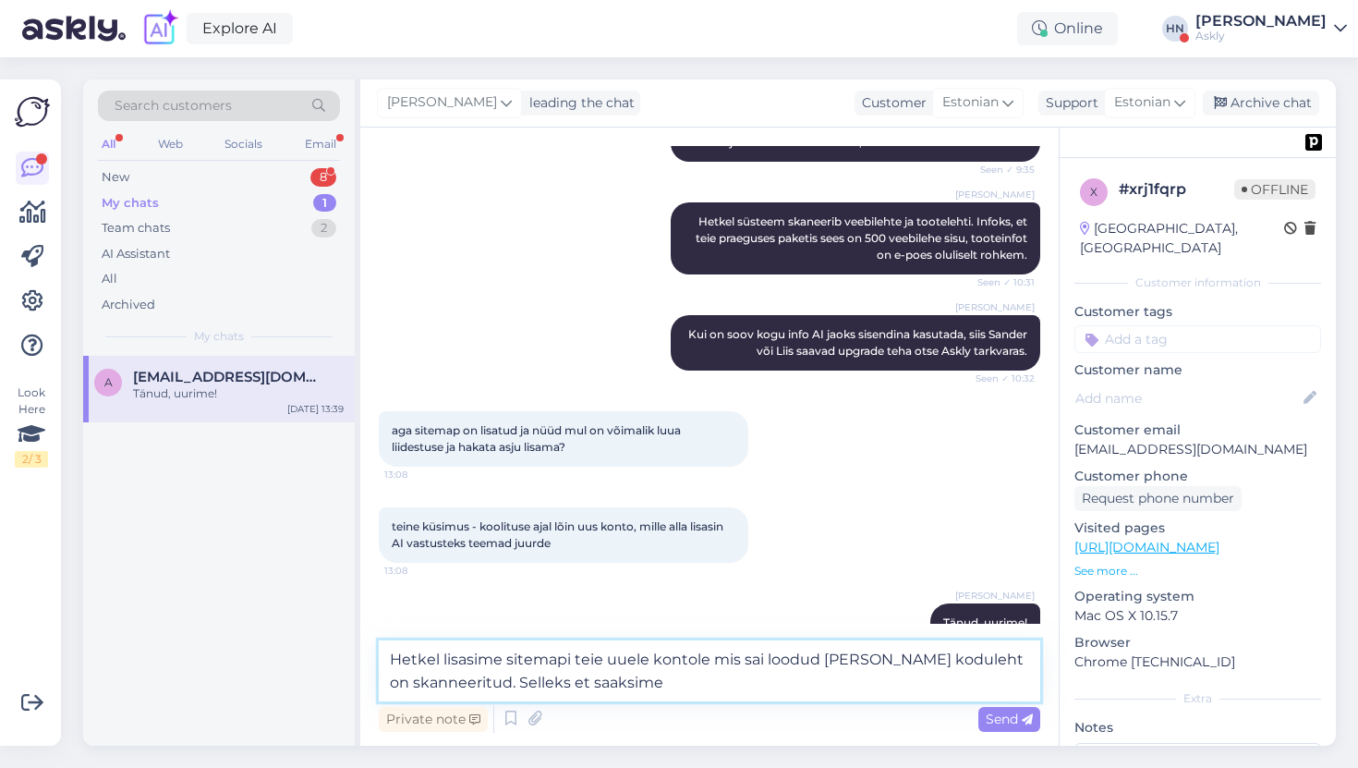
click at [751, 686] on textarea "Hetkel lisasime sitemapi teie uuele kontole mis sai loodud [PERSON_NAME] kodule…" at bounding box center [710, 670] width 662 height 61
type textarea "Hetkel lisasime sitemapi teie uuele kontole mis sai loodud [PERSON_NAME] kodule…"
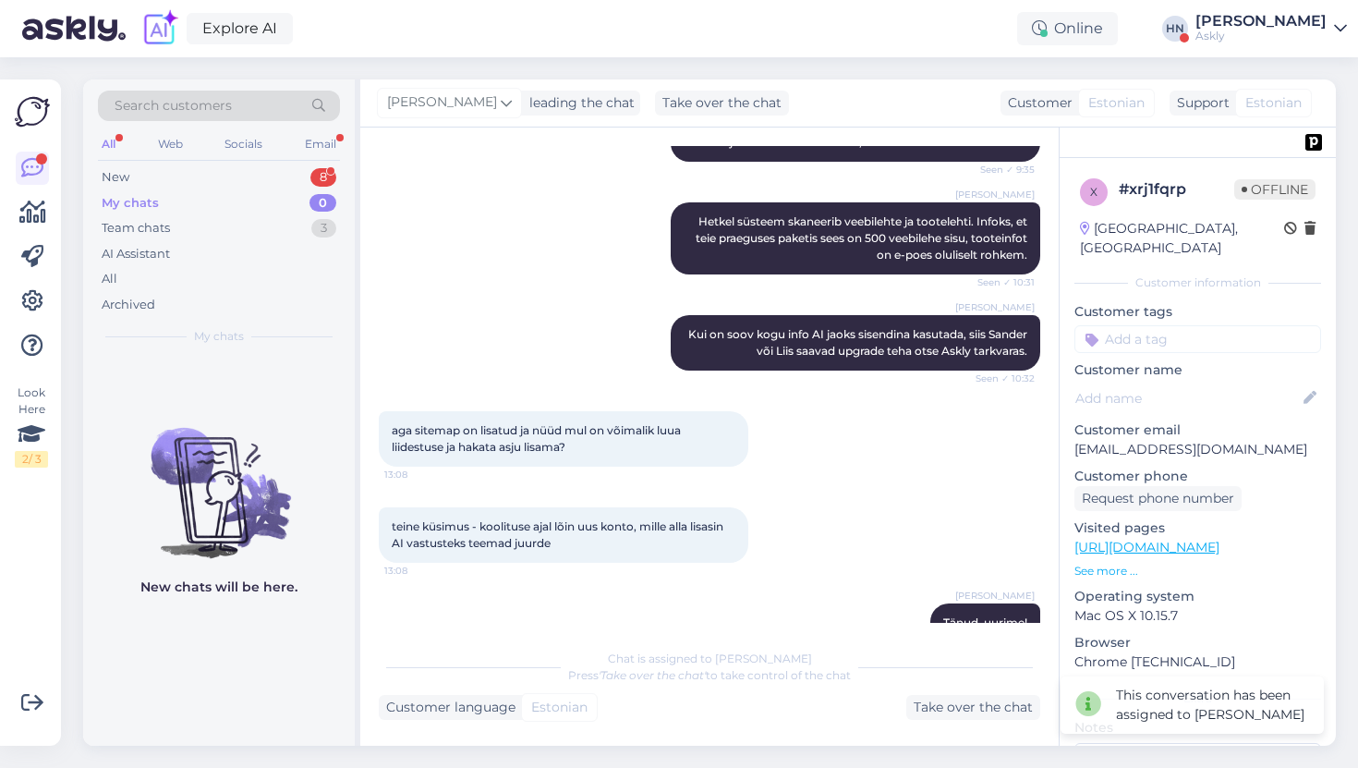
scroll to position [756, 0]
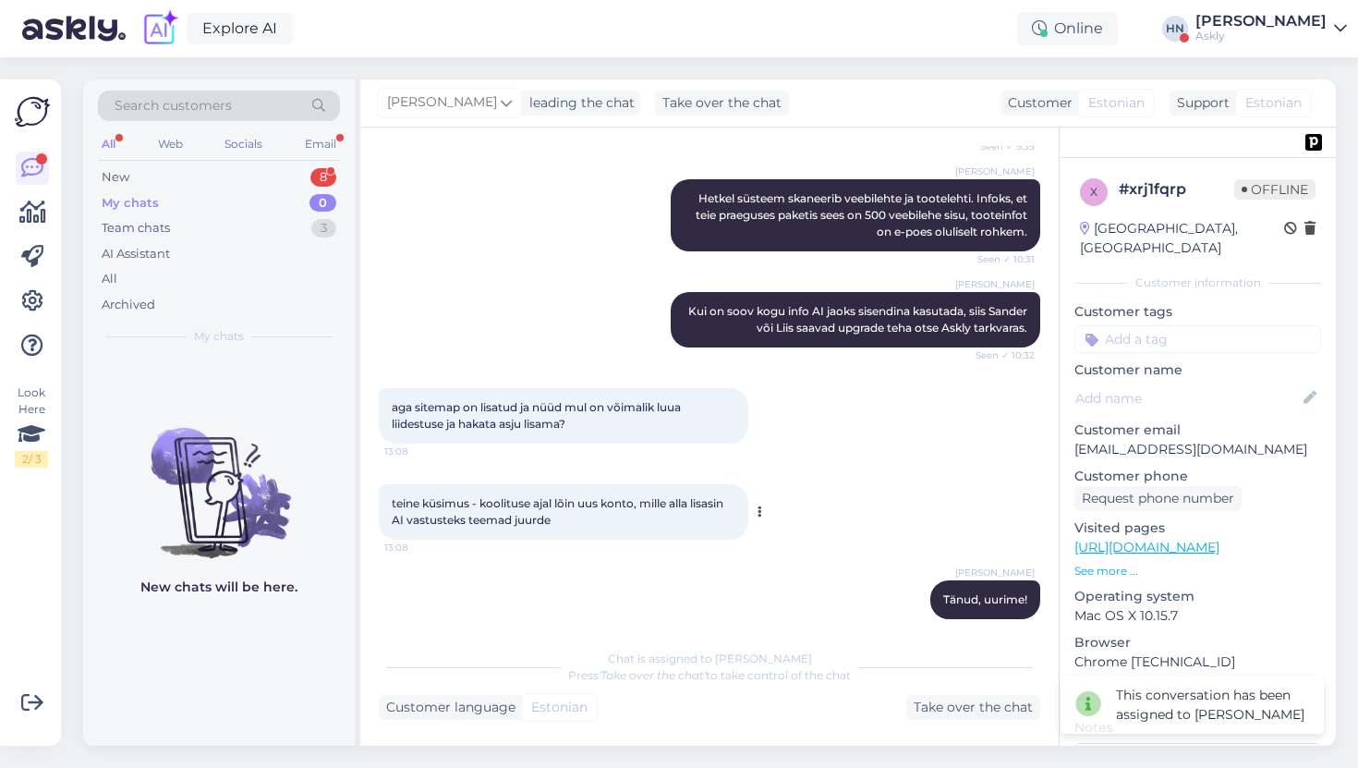
click at [616, 517] on div "teine küsimus - koolituse ajal lõin uus konto, mille alla lisasin AI vastusteks…" at bounding box center [564, 511] width 370 height 55
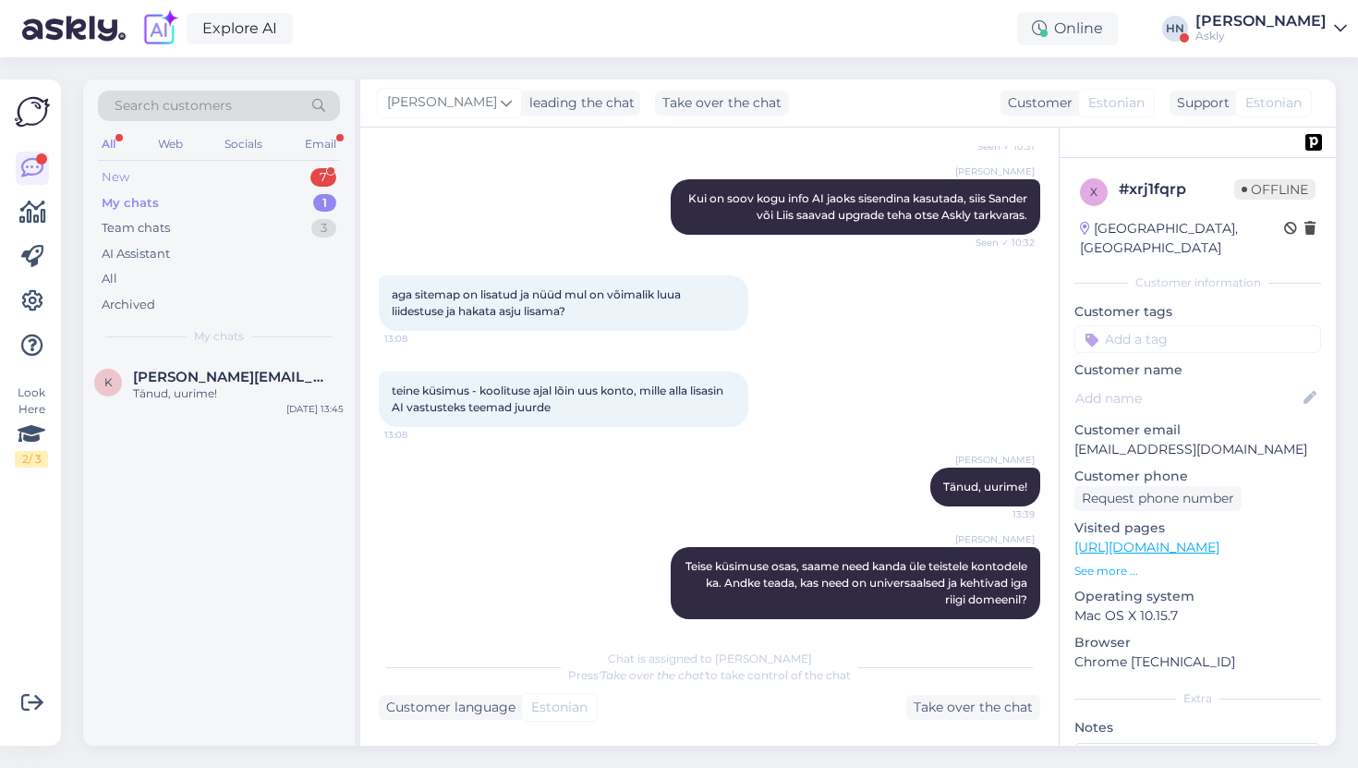
click at [204, 188] on div "New 7" at bounding box center [219, 177] width 242 height 26
click at [204, 192] on div "My chats 1" at bounding box center [219, 203] width 242 height 26
click at [204, 200] on div "My chats 1" at bounding box center [219, 203] width 242 height 26
click at [177, 406] on div "k [PERSON_NAME][EMAIL_ADDRESS][PERSON_NAME][DOMAIN_NAME] Tänud, uurime! [DATE] …" at bounding box center [219, 389] width 272 height 67
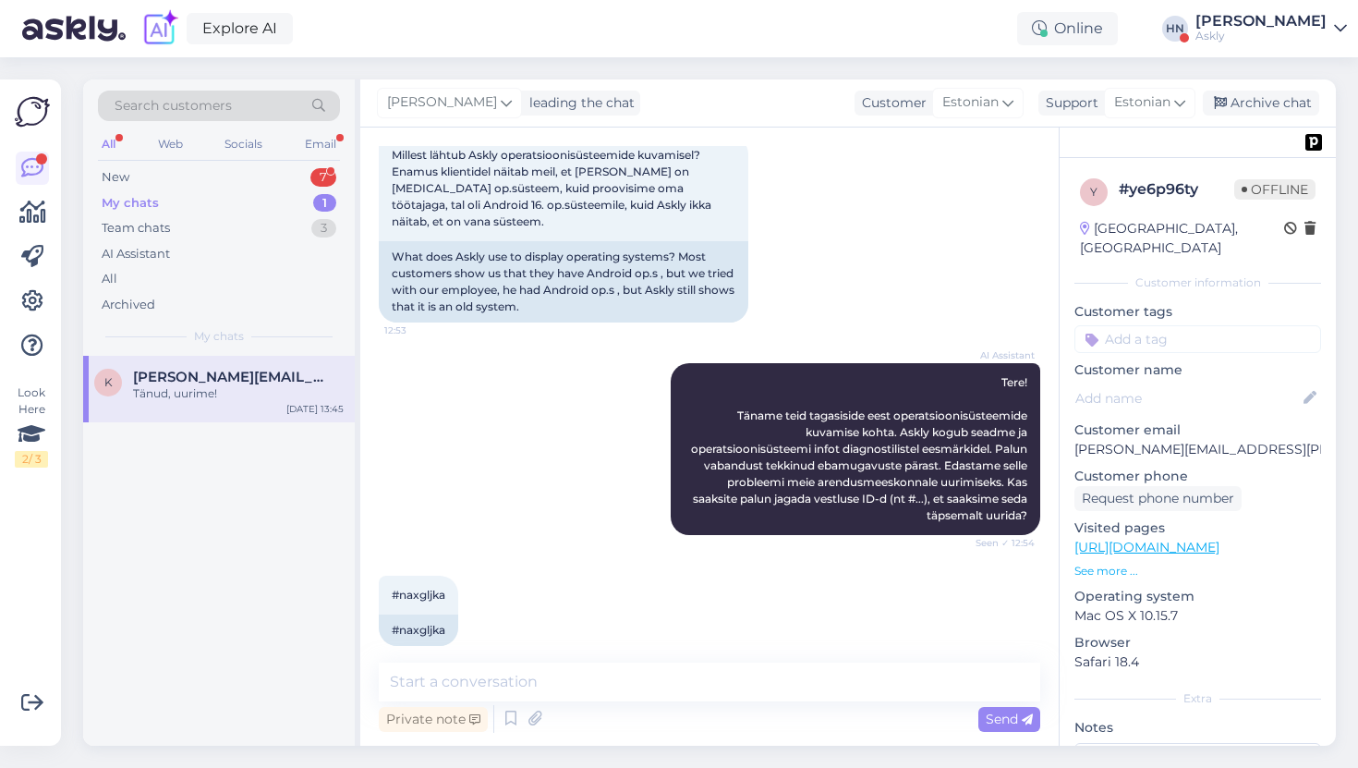
click at [487, 378] on div "AI Assistant Tere! Täname teid tagasiside eest operatsioonisüsteemide kuvamise …" at bounding box center [710, 449] width 662 height 213
click at [257, 216] on div "Team chats 3" at bounding box center [219, 228] width 242 height 26
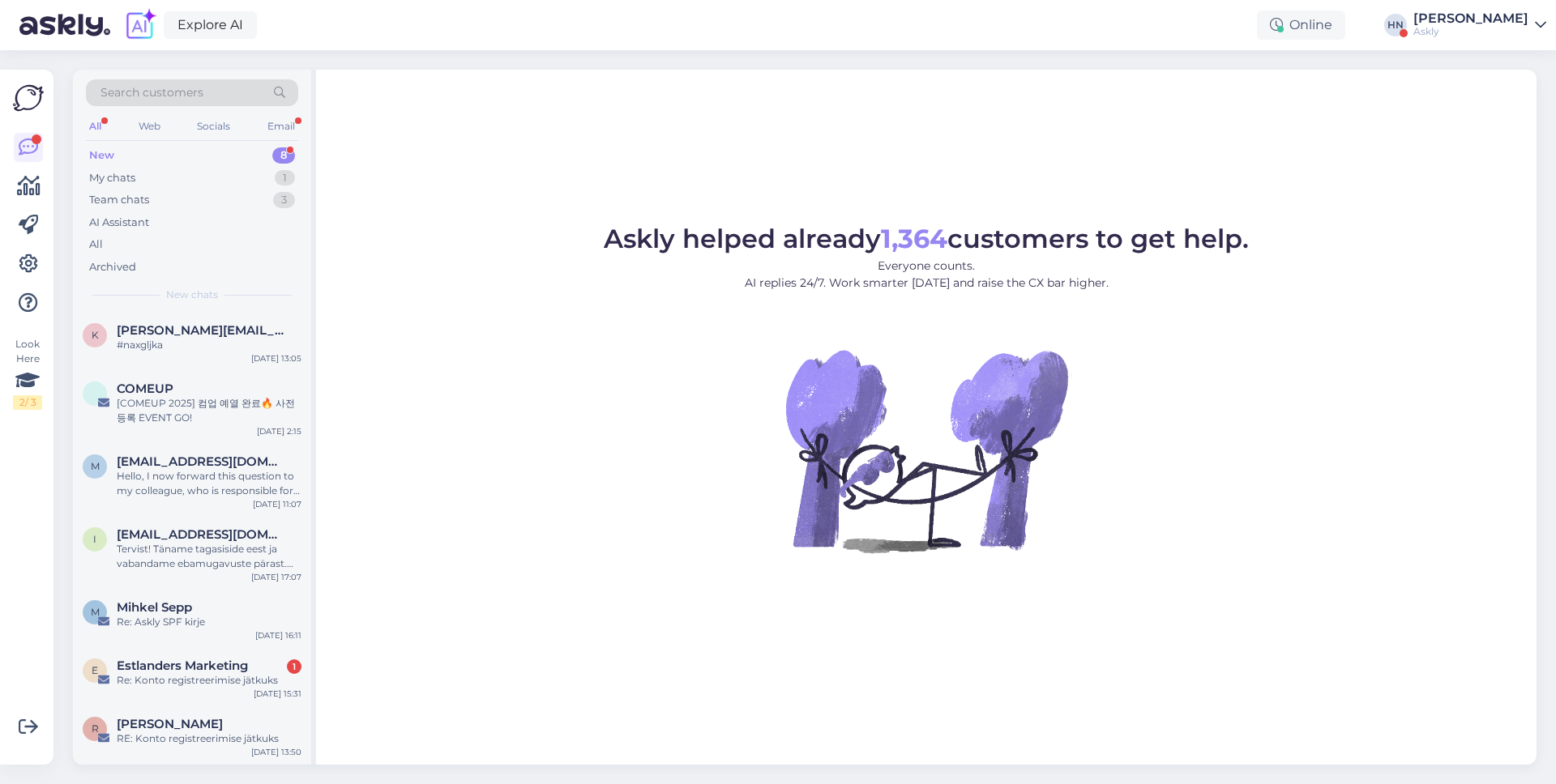
click at [386, 142] on div "Askly helped already 1,364 customers to get help. Everyone counts. AI replies 2…" at bounding box center [925, 417] width 1220 height 695
click at [858, 54] on div "Search customers All Web Socials Email New 8 My chats 1 Team chats 3 AI Assista…" at bounding box center [810, 417] width 1493 height 734
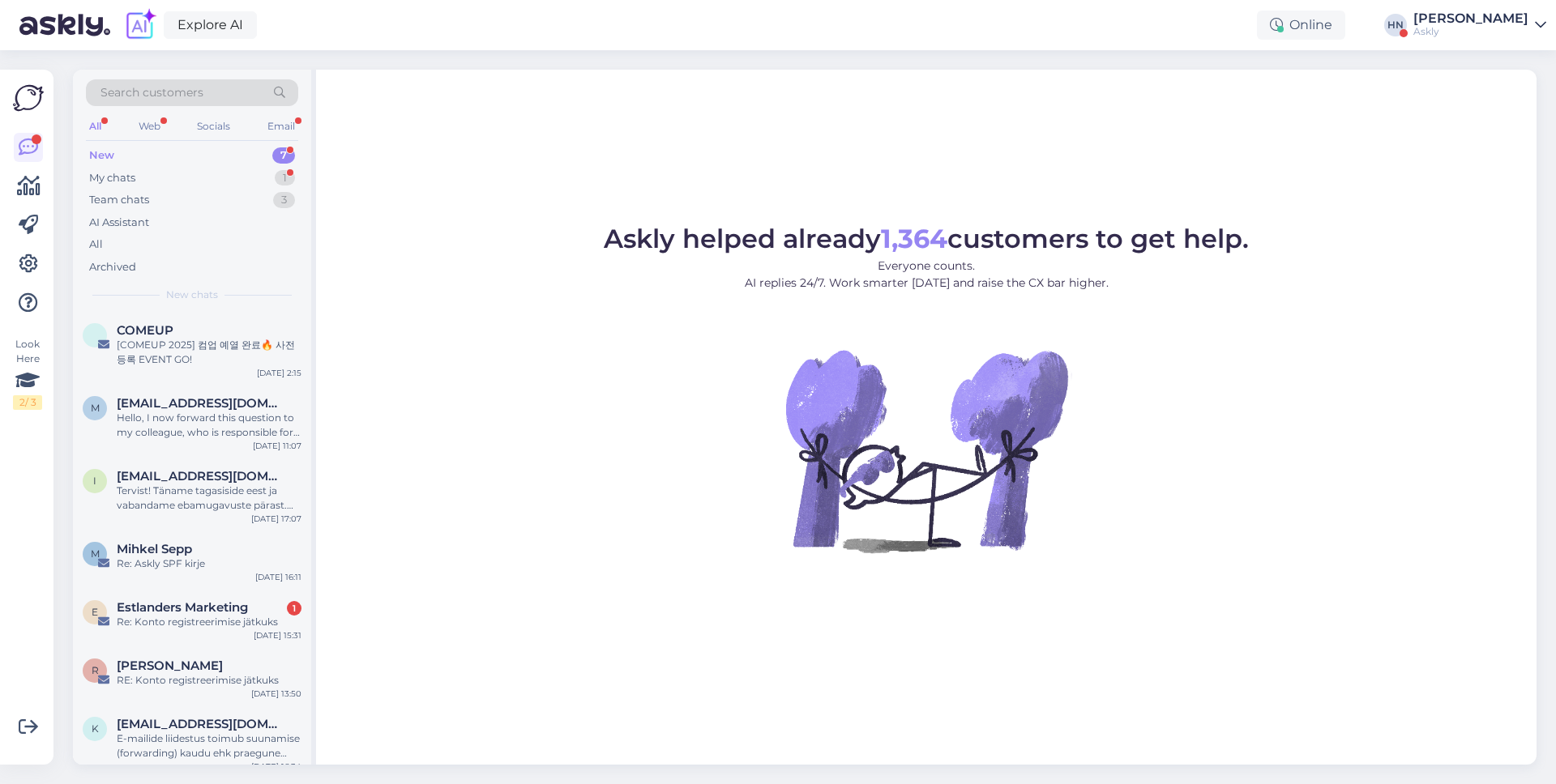
click at [278, 164] on div "New 7" at bounding box center [192, 155] width 212 height 23
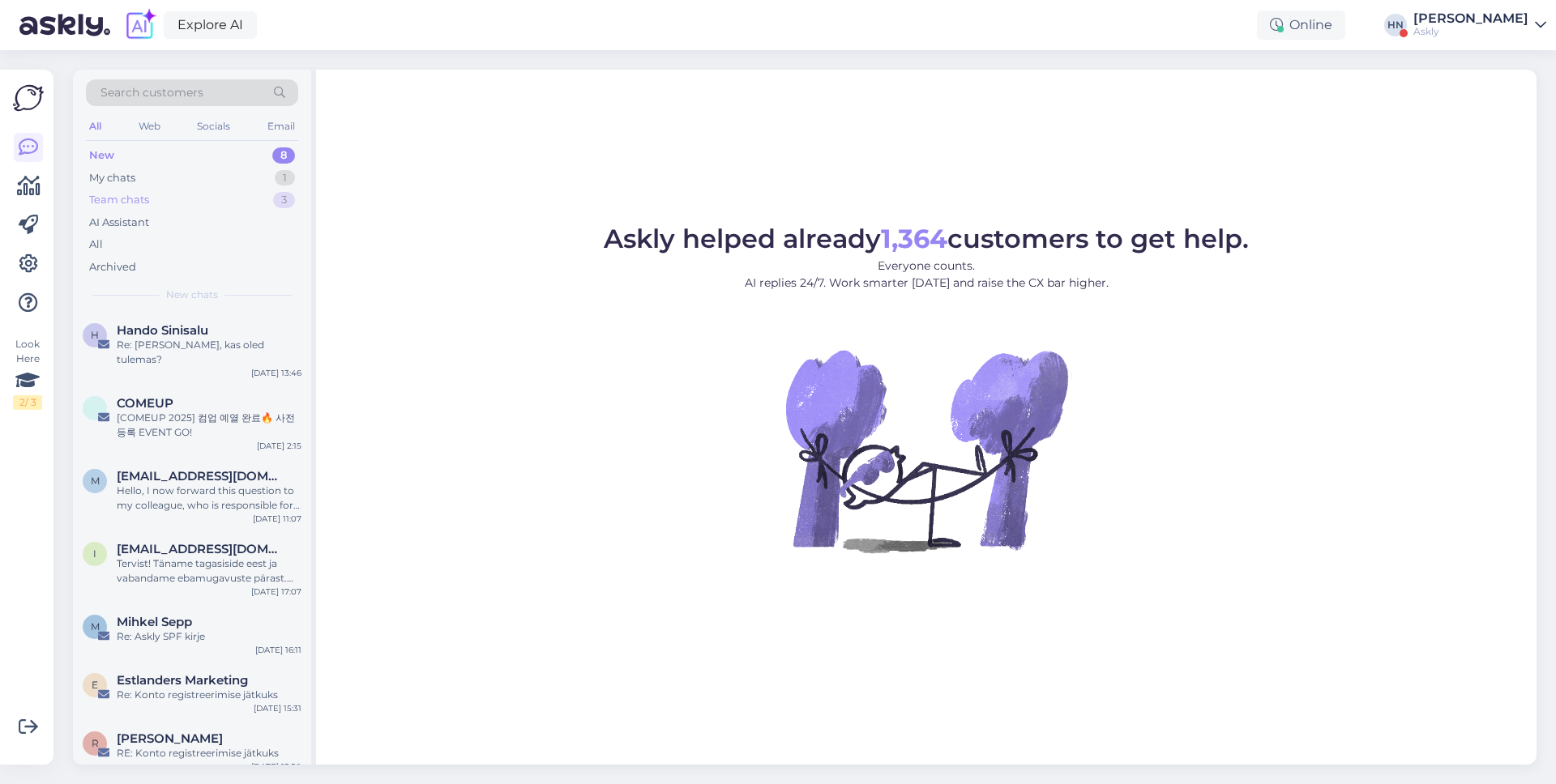
click at [256, 192] on div "Team chats 3" at bounding box center [192, 200] width 212 height 23
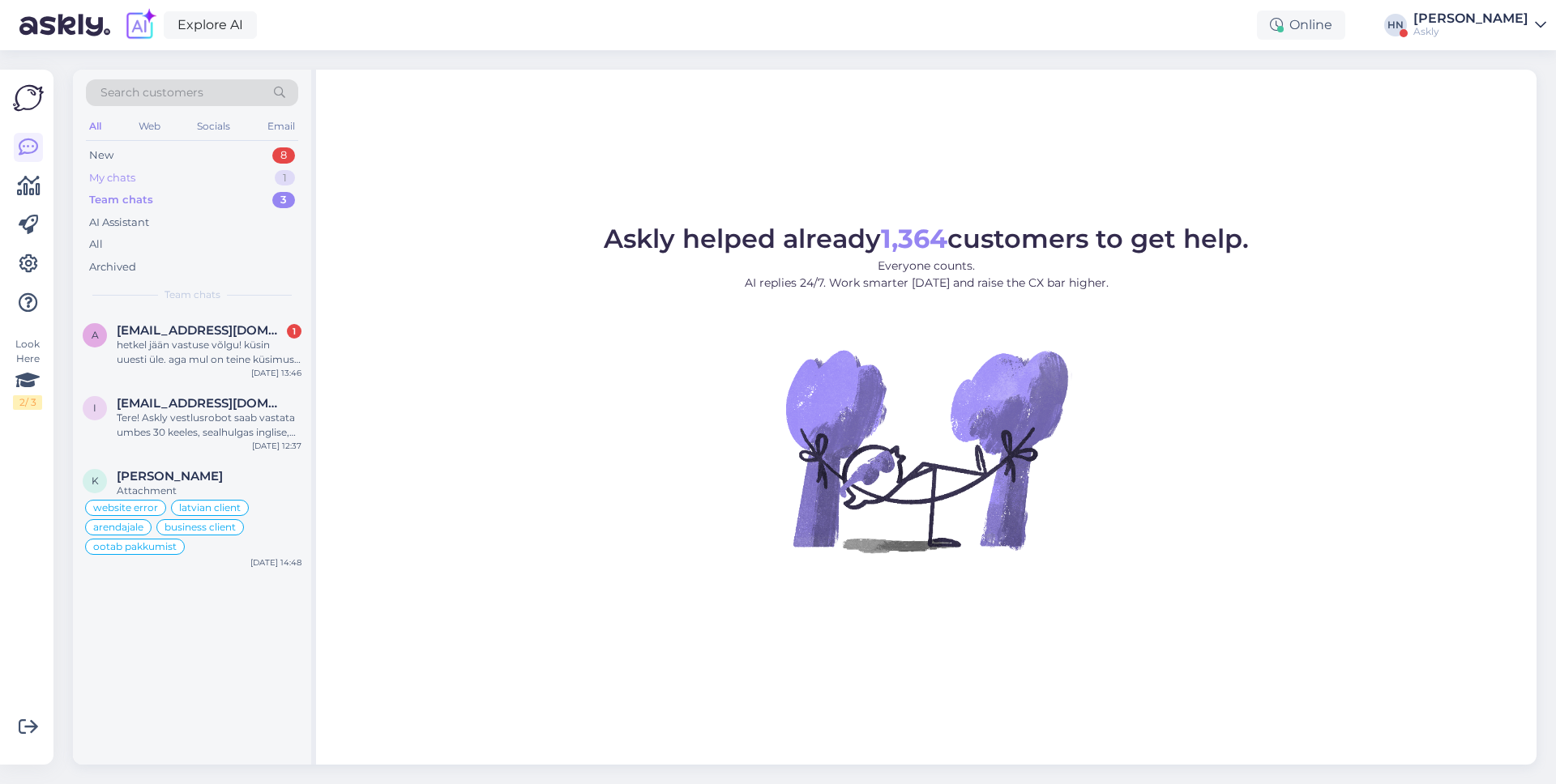
click at [253, 186] on div "My chats 1" at bounding box center [192, 178] width 212 height 23
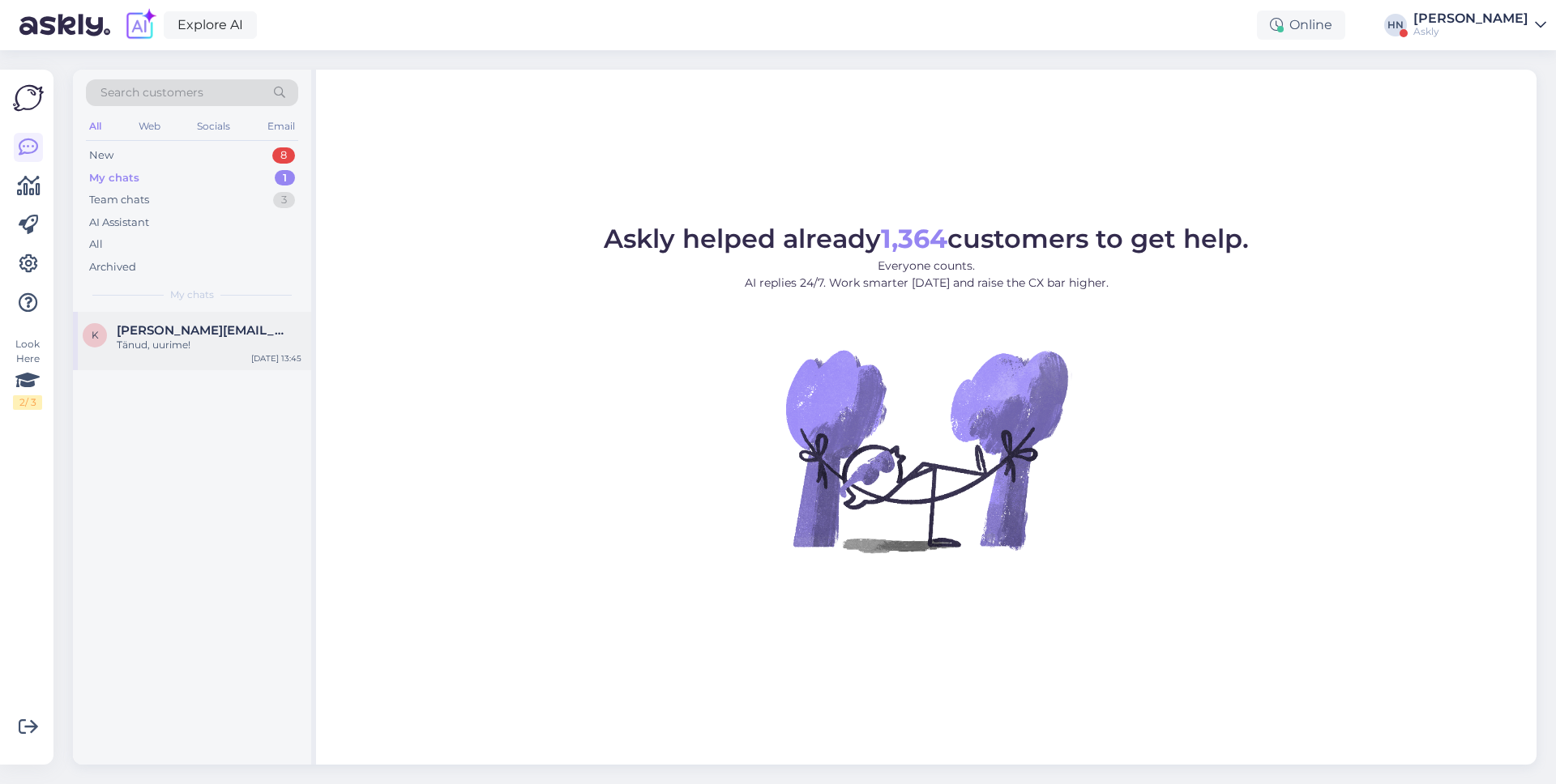
click at [192, 339] on div "Tänud, uurime!" at bounding box center [209, 345] width 185 height 15
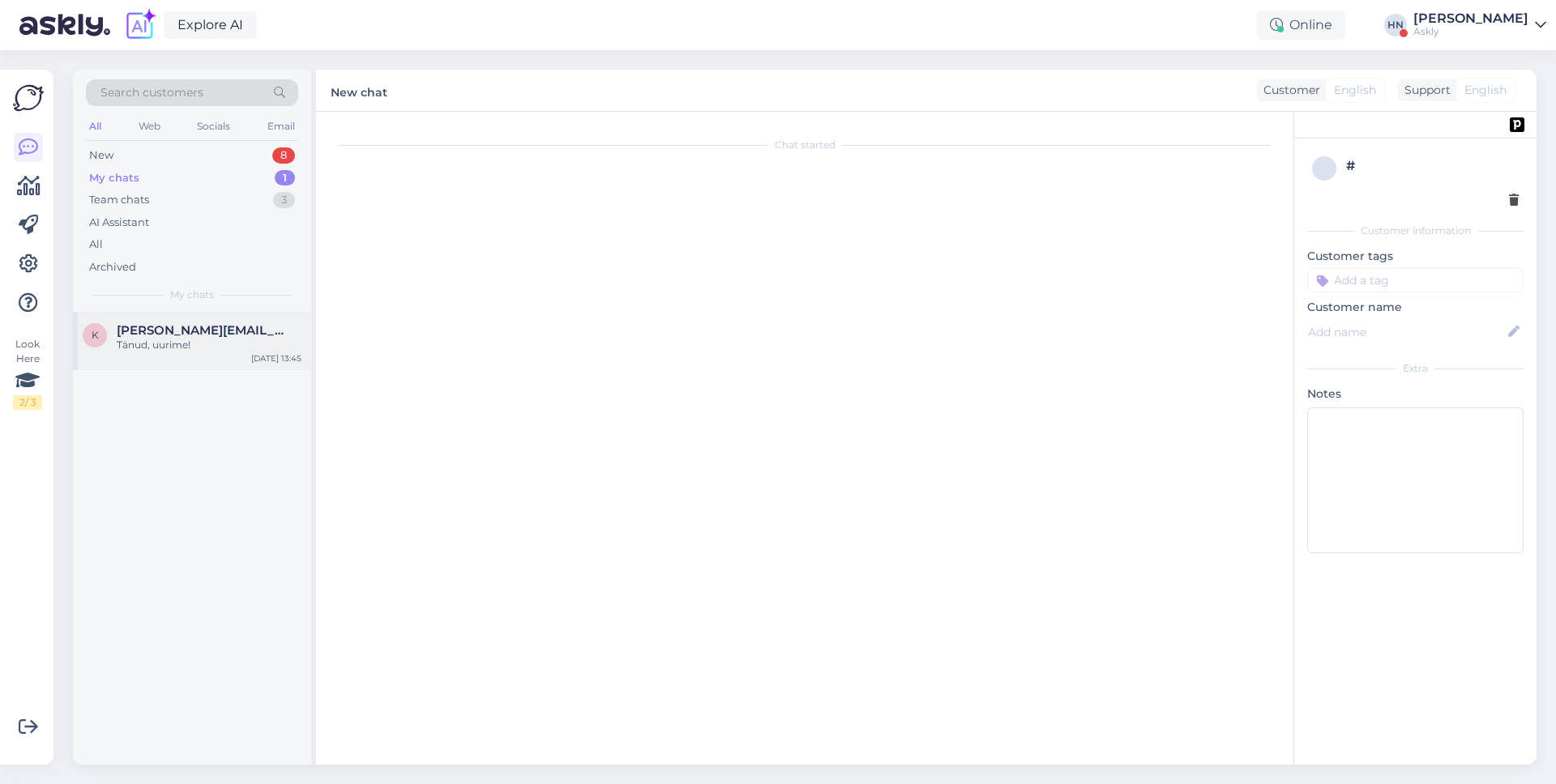
scroll to position [5776, 0]
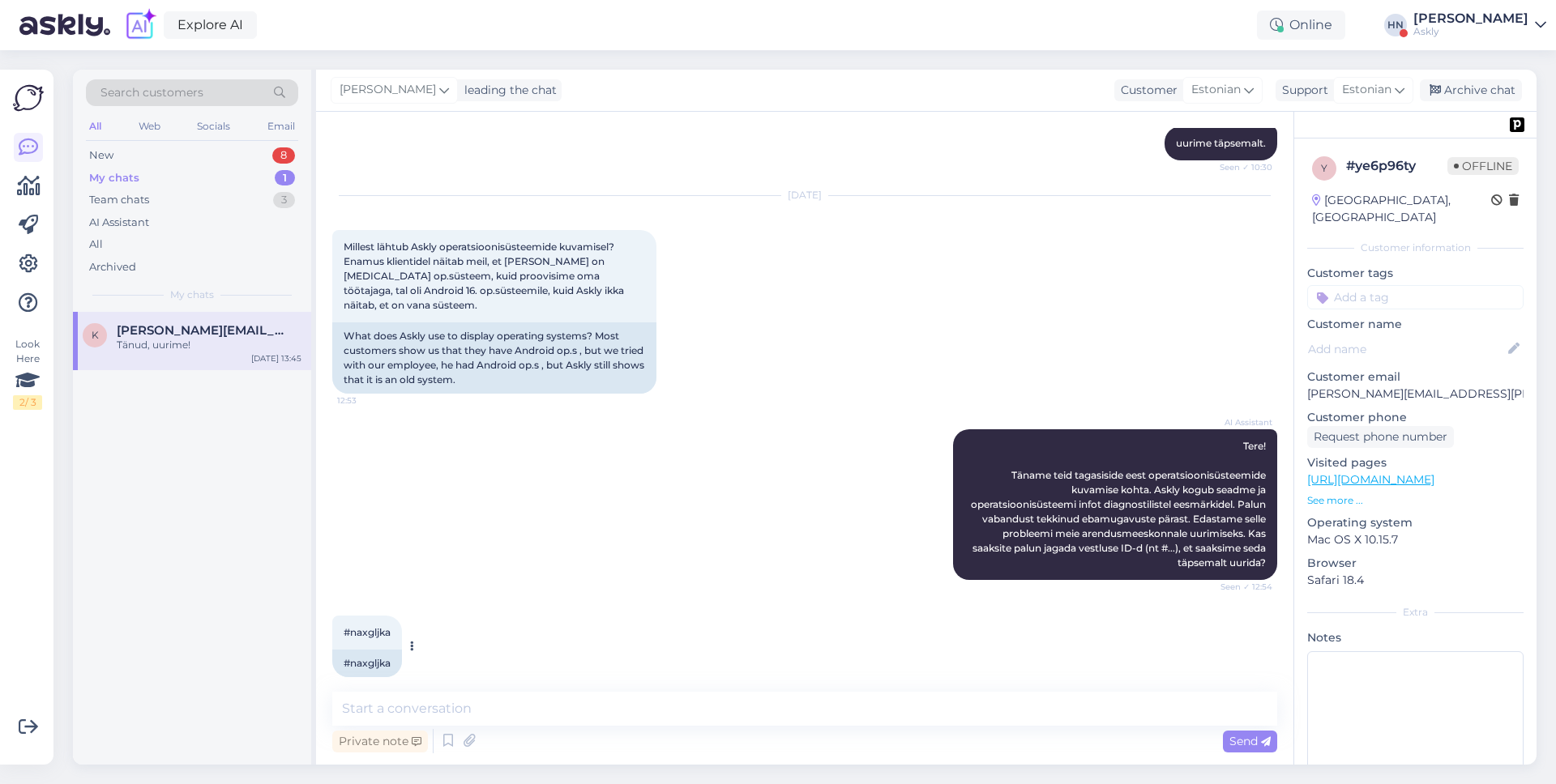
click at [361, 626] on span "#naxgljka" at bounding box center [368, 632] width 47 height 12
copy div "naxgljka 13:05"
